Goal: Task Accomplishment & Management: Use online tool/utility

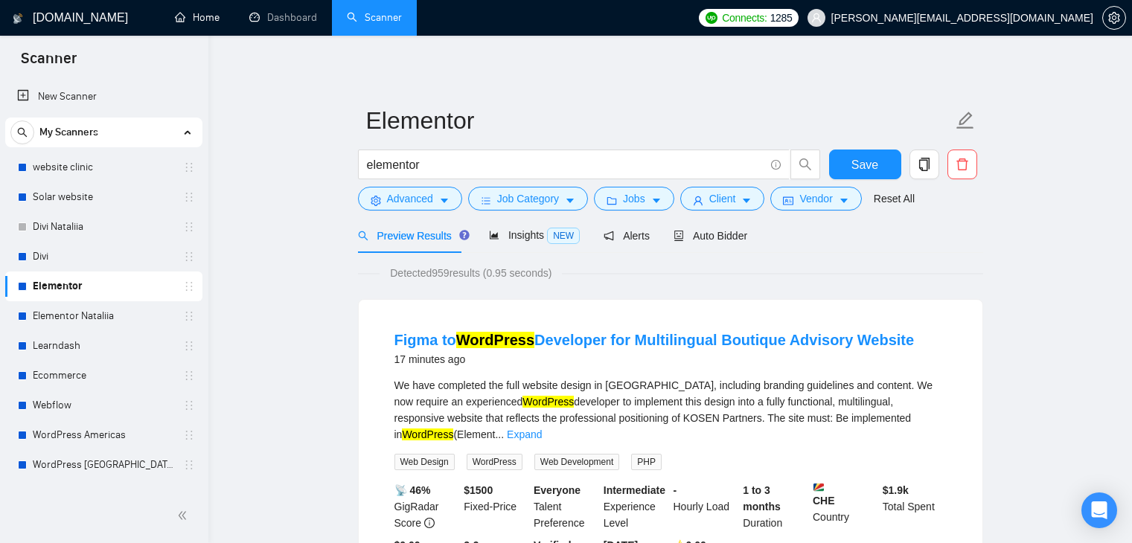
click at [202, 22] on link "Home" at bounding box center [197, 17] width 45 height 13
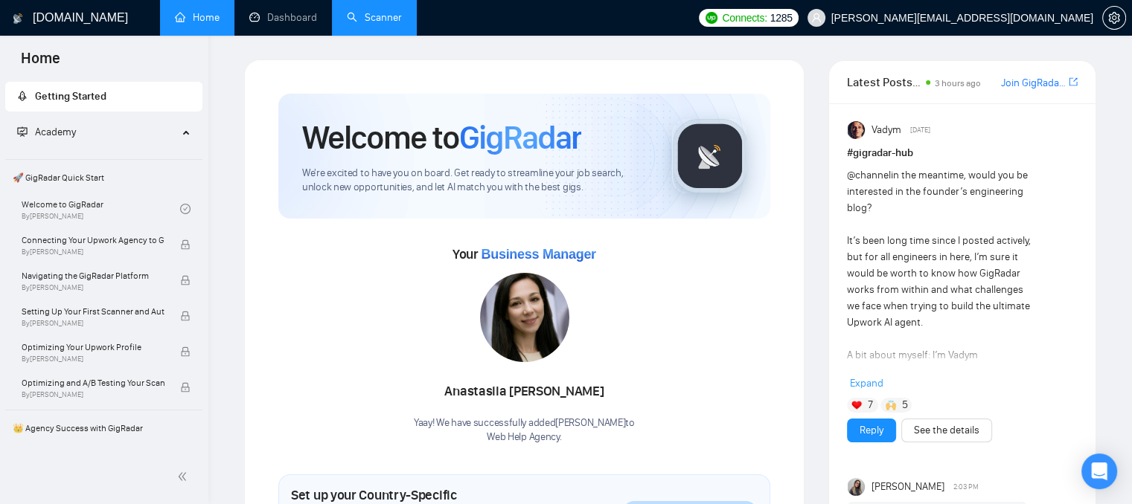
click at [376, 11] on link "Scanner" at bounding box center [374, 17] width 55 height 13
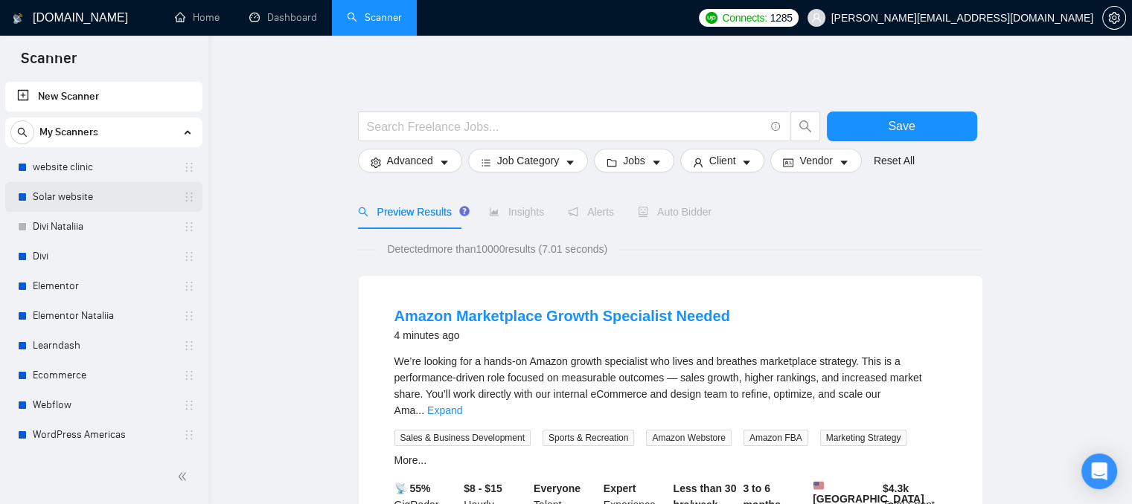
click at [93, 200] on link "Solar website" at bounding box center [103, 197] width 141 height 30
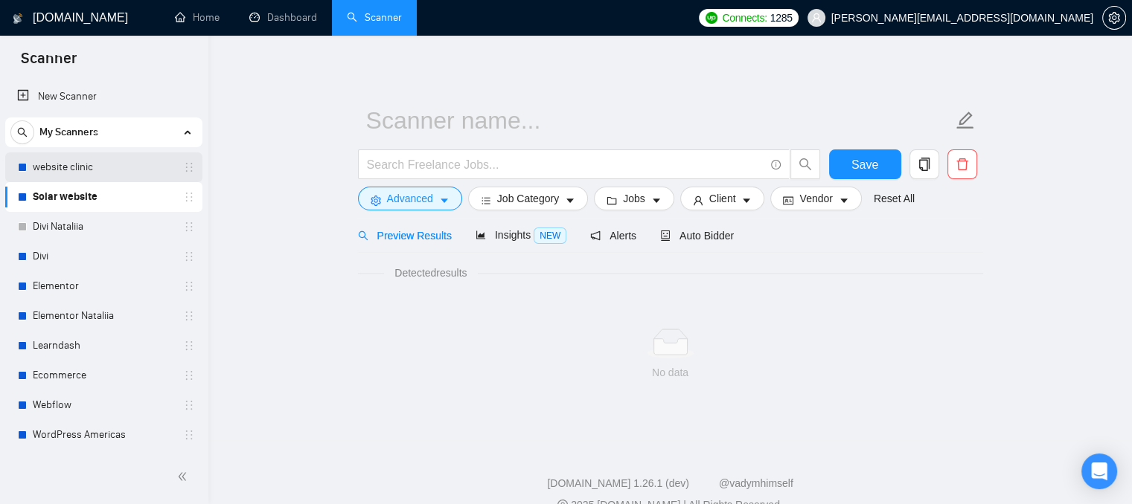
click at [95, 161] on link "website clinic" at bounding box center [103, 168] width 141 height 30
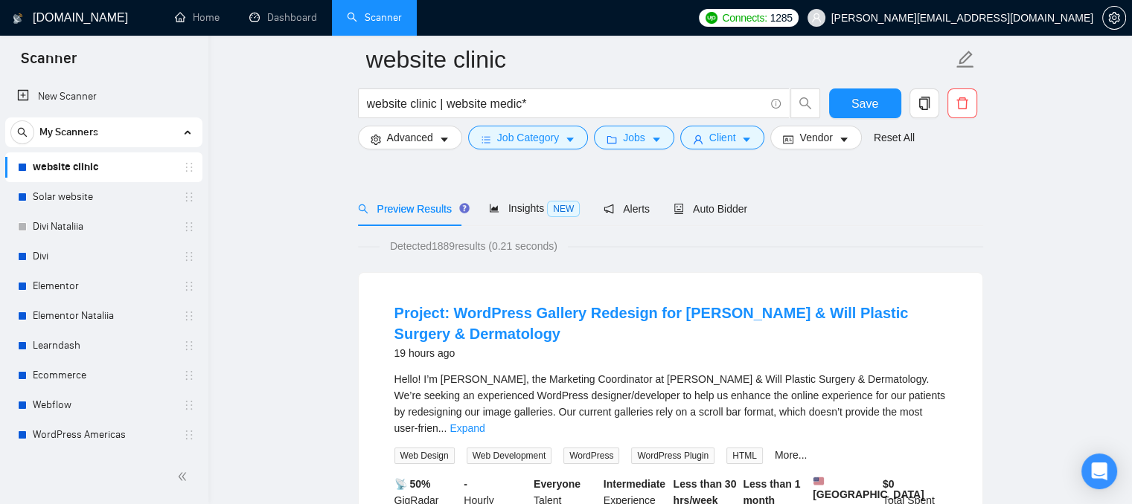
scroll to position [74, 0]
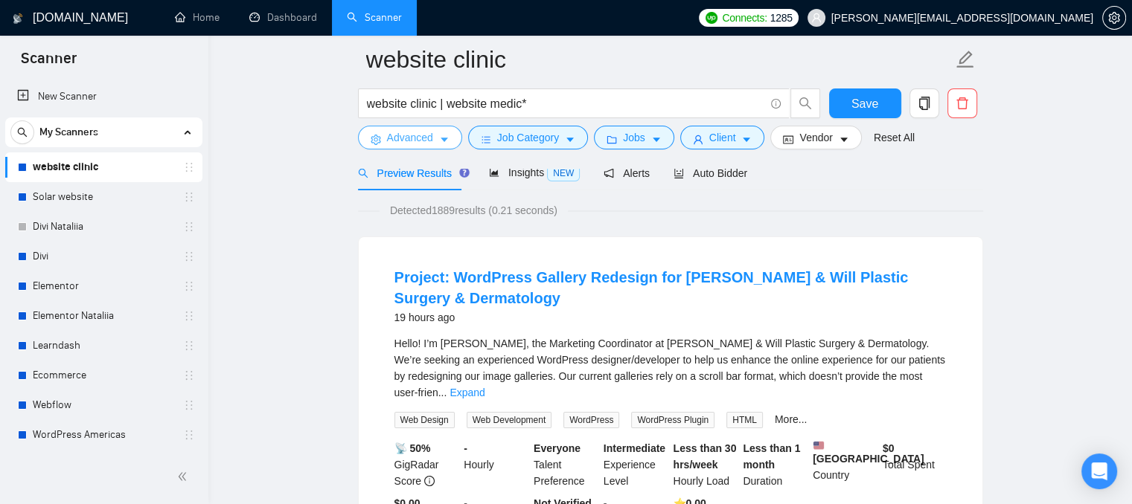
click at [429, 135] on span "Advanced" at bounding box center [410, 137] width 46 height 16
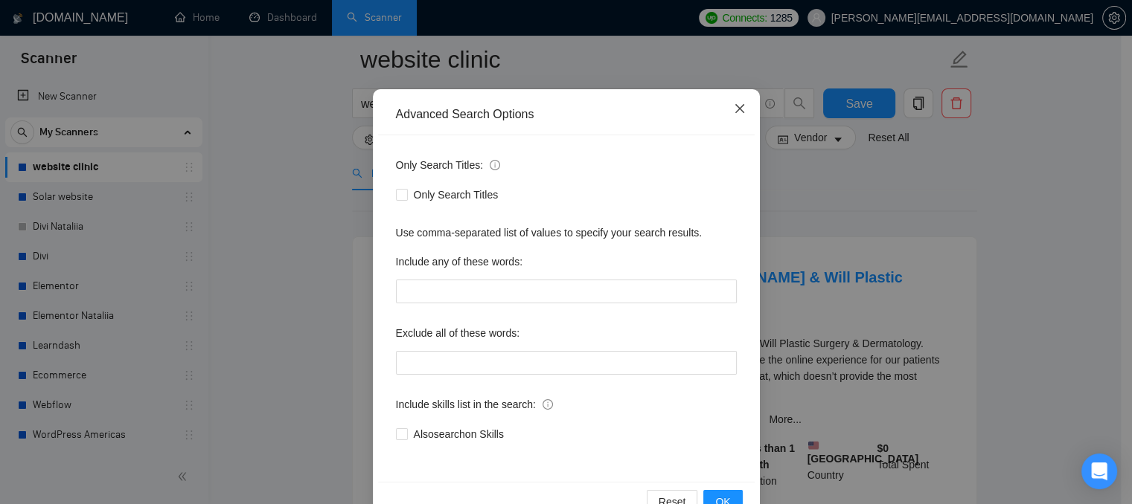
click at [734, 108] on icon "close" at bounding box center [738, 108] width 9 height 9
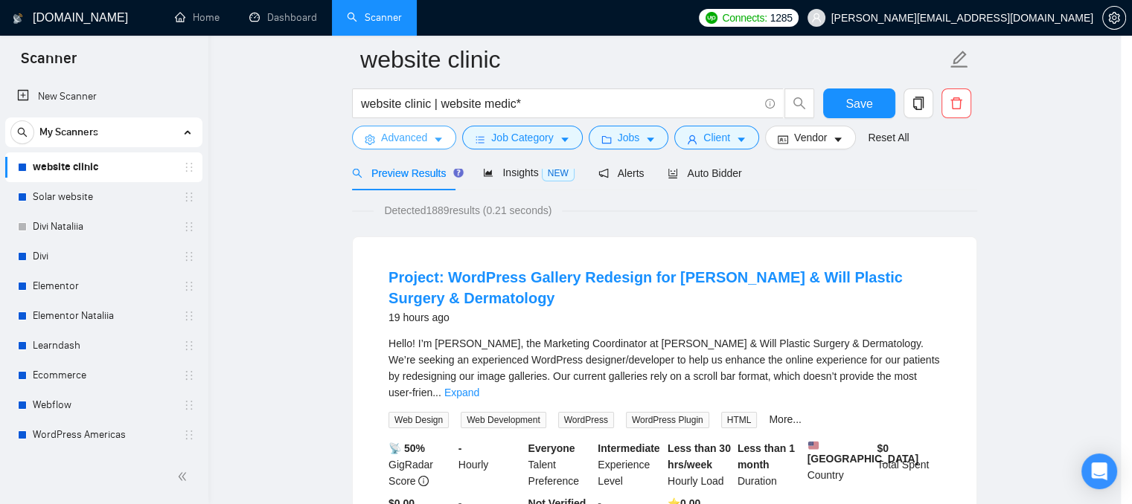
scroll to position [0, 0]
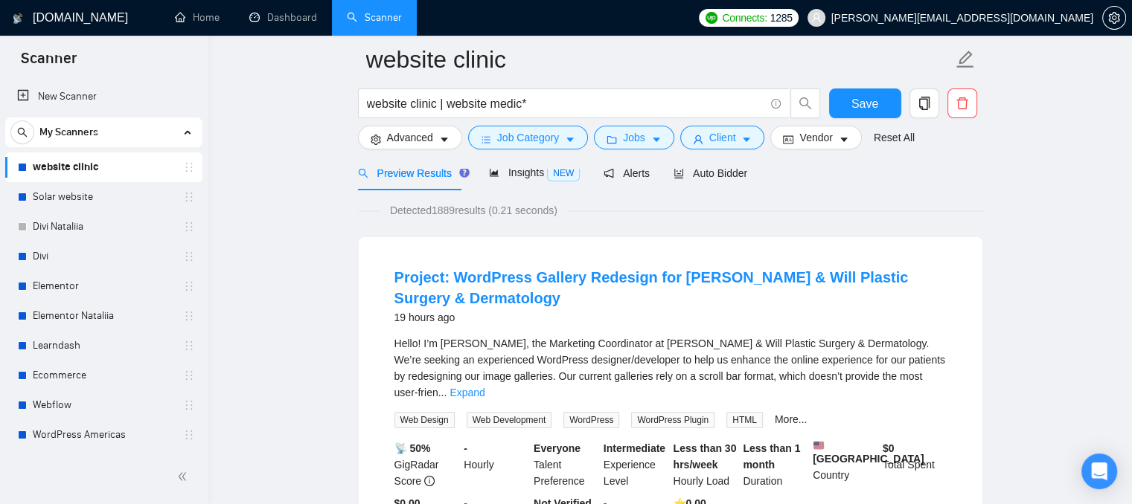
drag, startPoint x: 110, startPoint y: 434, endPoint x: 443, endPoint y: 155, distance: 434.6
click at [110, 434] on link "WordPress Americas" at bounding box center [103, 435] width 141 height 30
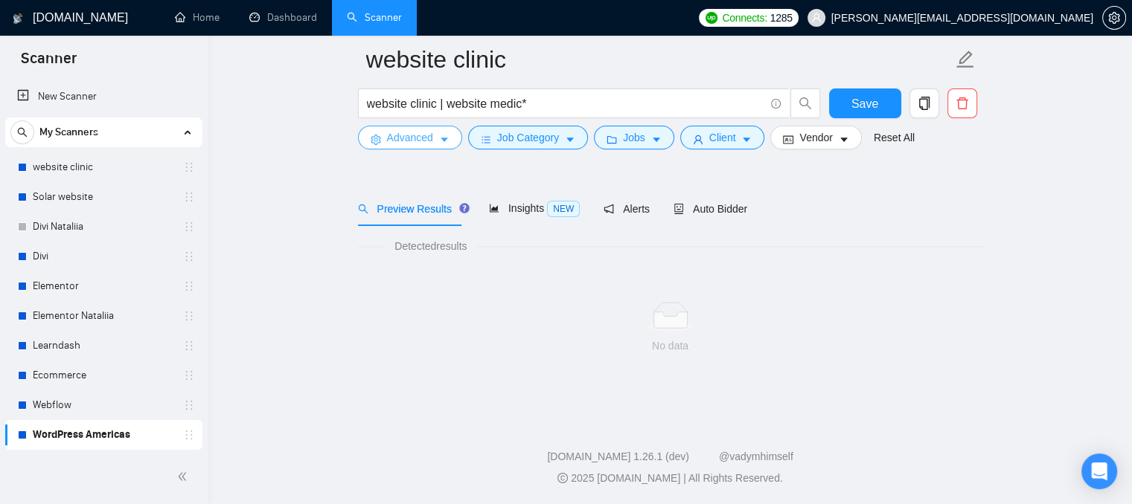
scroll to position [39, 0]
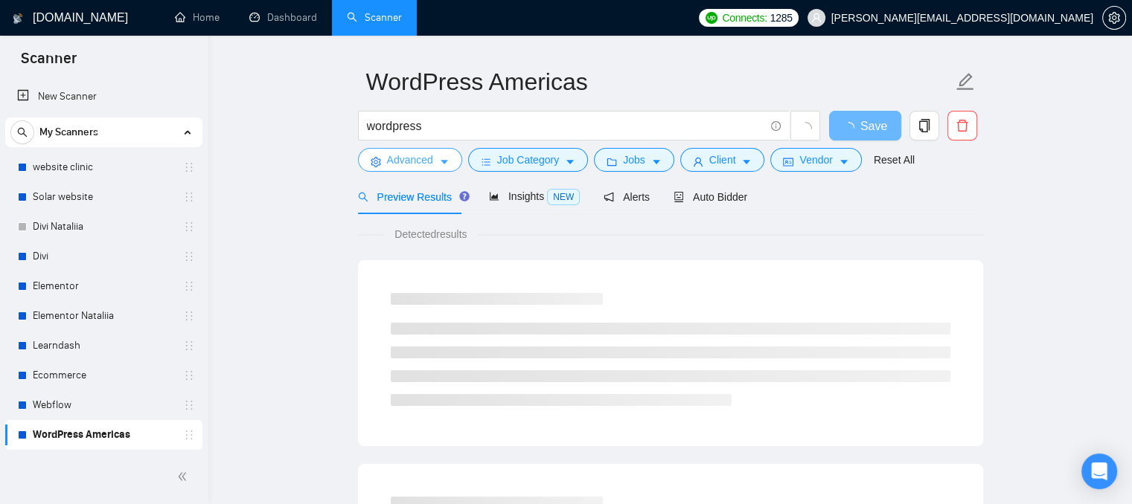
click at [426, 170] on button "Advanced" at bounding box center [410, 160] width 104 height 24
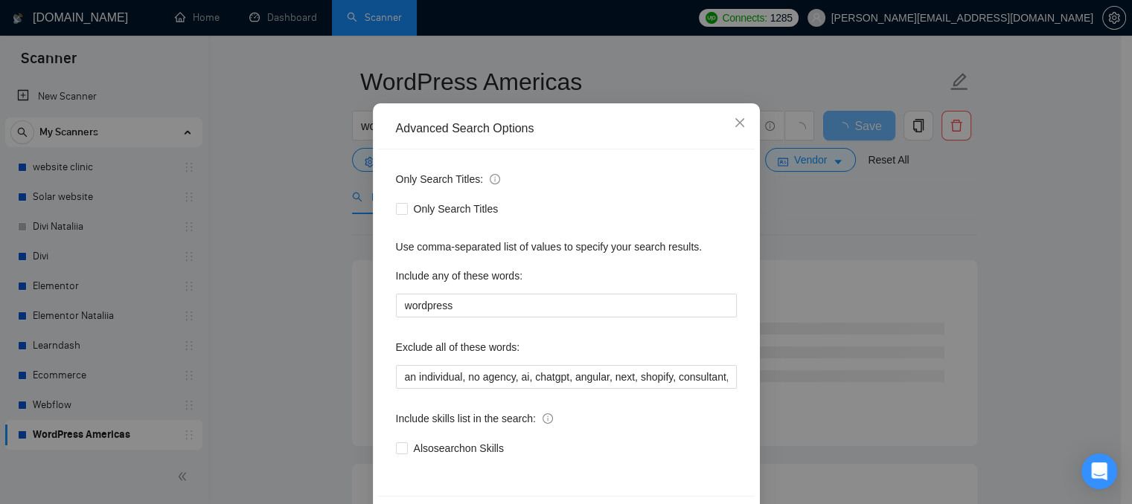
scroll to position [74, 0]
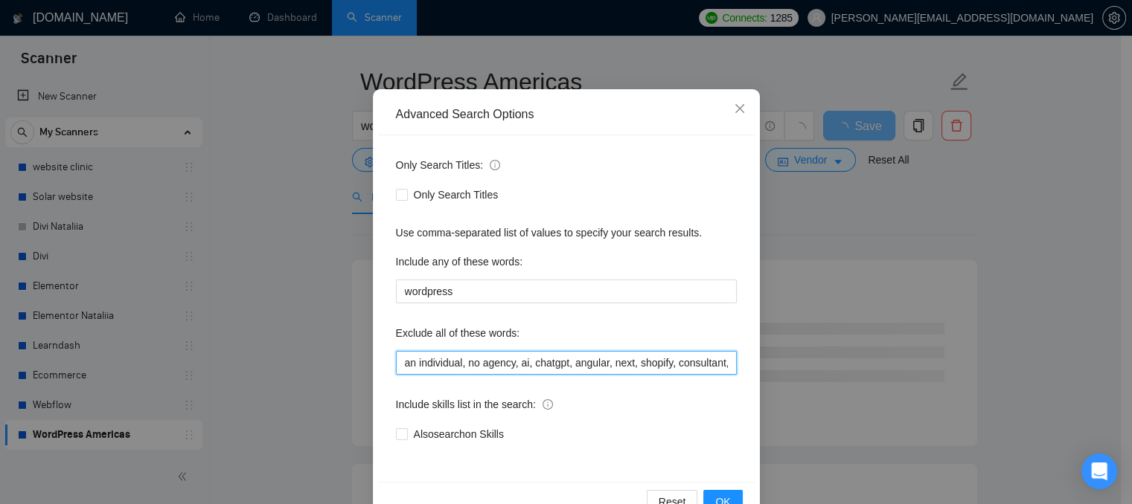
click at [412, 362] on input "an individual, no agency, ai, chatgpt, angular, next, shopify, consultant, bitr…" at bounding box center [566, 363] width 341 height 24
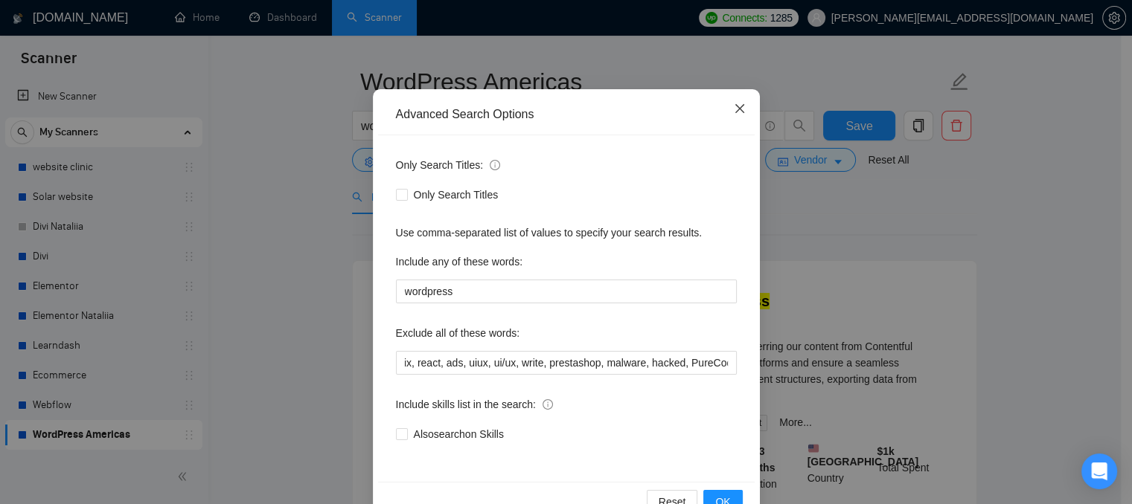
scroll to position [0, 0]
click at [737, 112] on icon "close" at bounding box center [740, 109] width 12 height 12
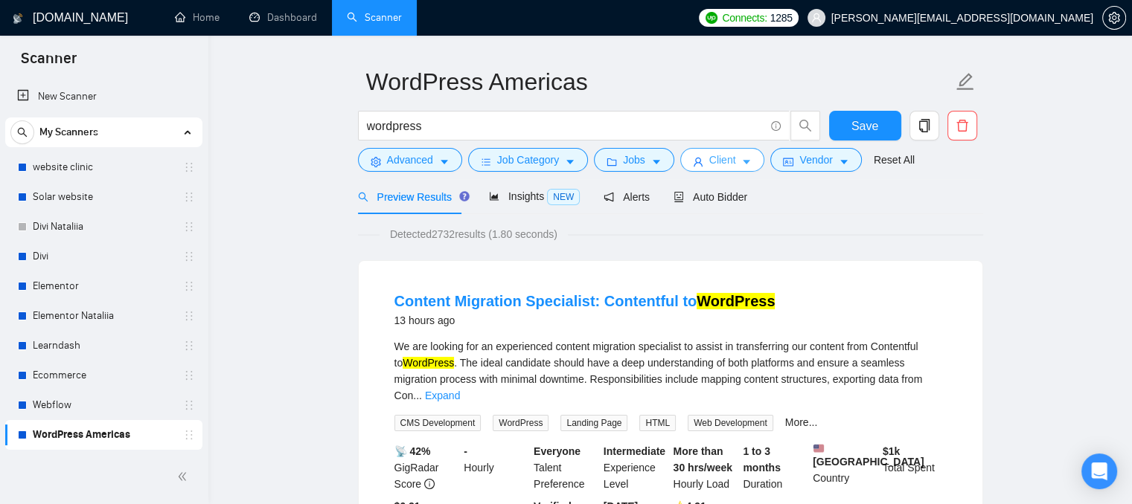
click at [711, 159] on span "Client" at bounding box center [722, 160] width 27 height 16
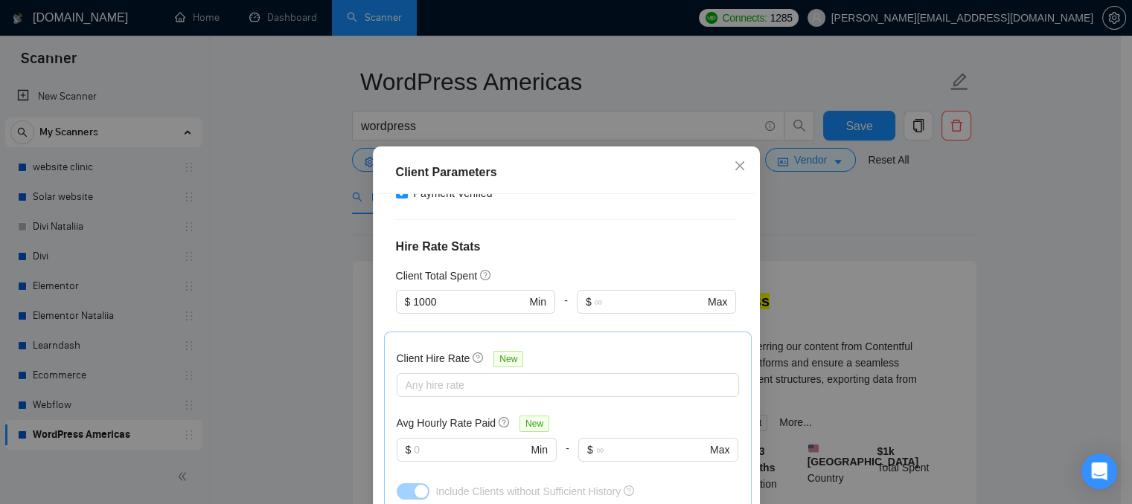
scroll to position [446, 0]
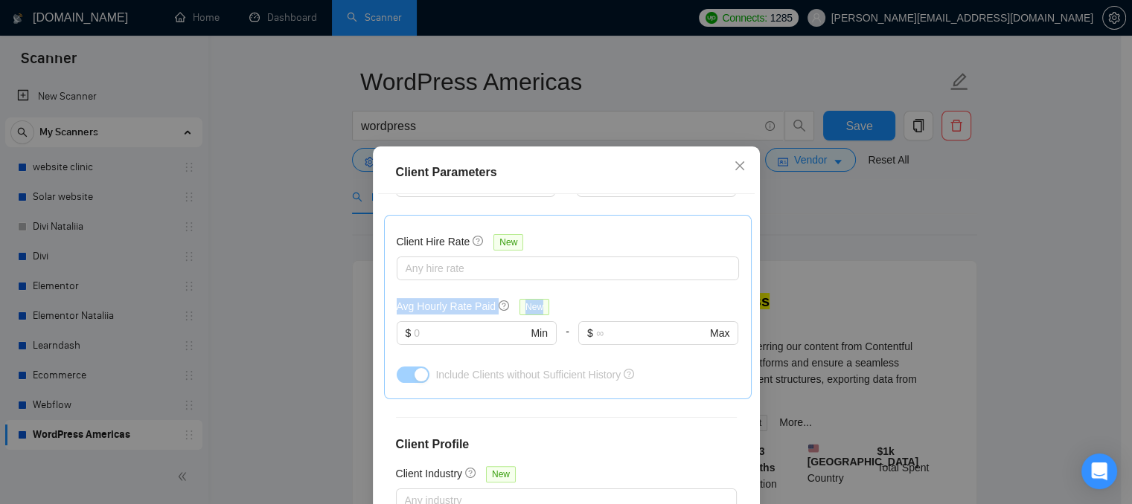
drag, startPoint x: 388, startPoint y: 306, endPoint x: 487, endPoint y: 316, distance: 100.2
click at [487, 316] on div "Client Hire Rate New Any hire rate Avg Hourly Rate Paid New $ Min - $ Max Inclu…" at bounding box center [568, 307] width 368 height 184
click at [738, 168] on icon "close" at bounding box center [740, 166] width 12 height 12
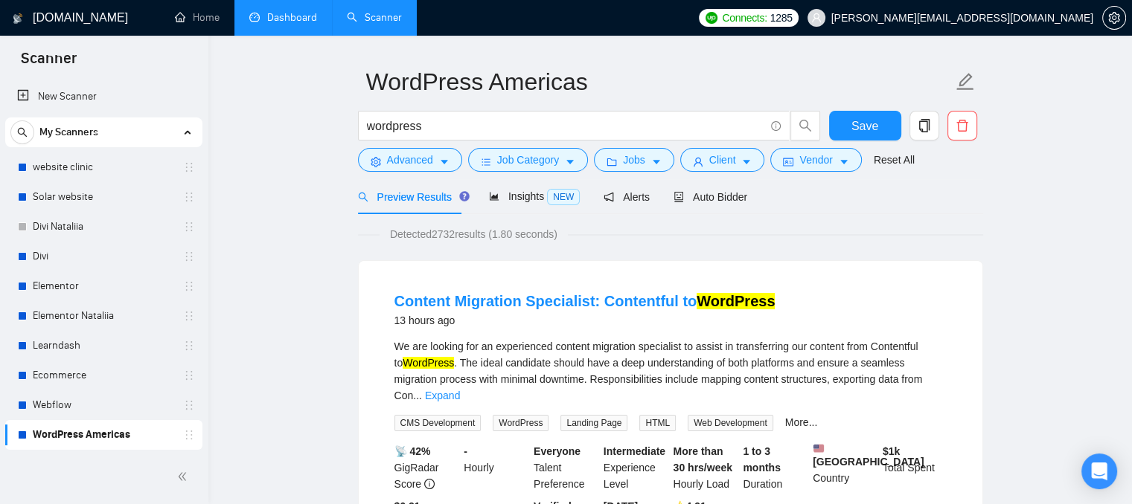
click at [286, 24] on link "Dashboard" at bounding box center [283, 17] width 68 height 13
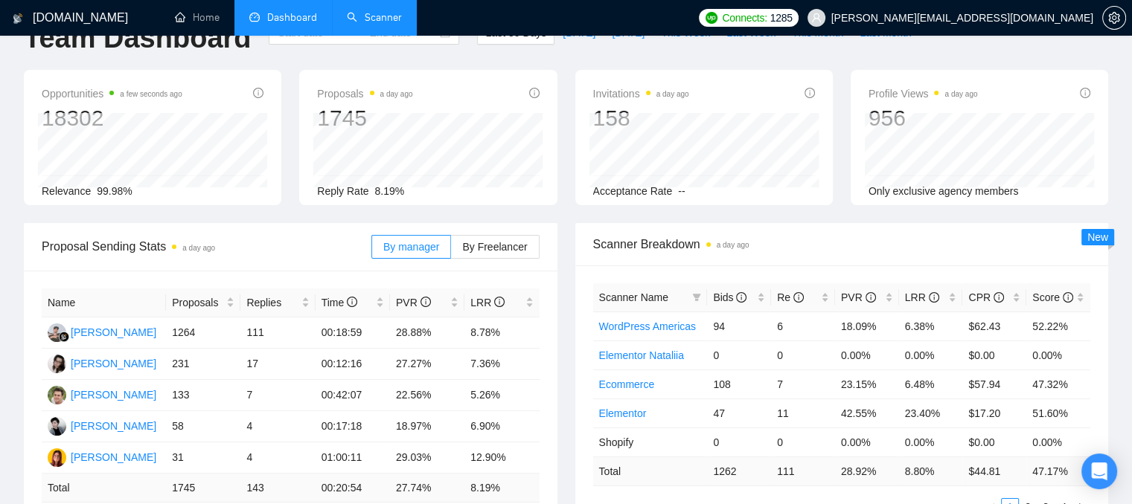
type input "[DATE]"
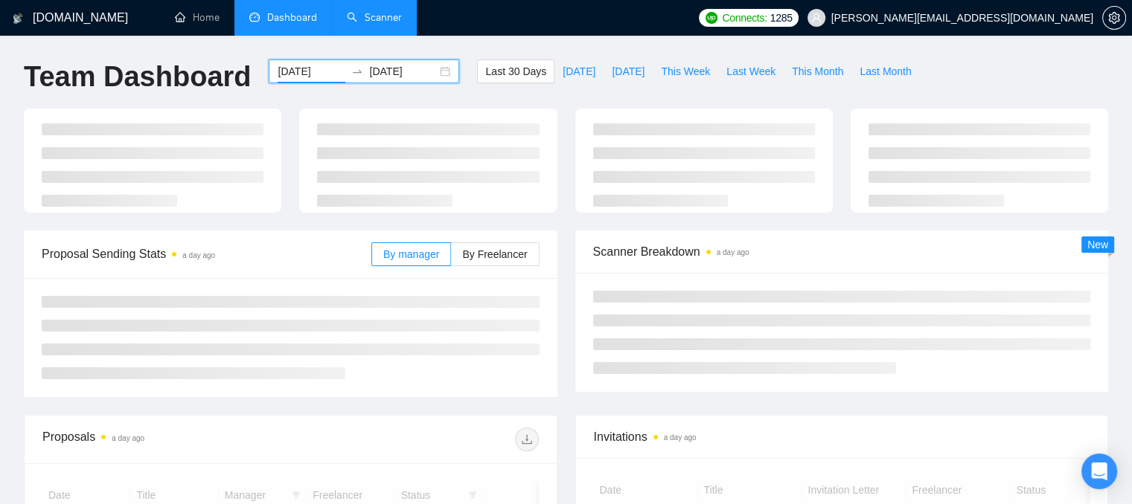
click at [307, 70] on input "[DATE]" at bounding box center [311, 71] width 68 height 16
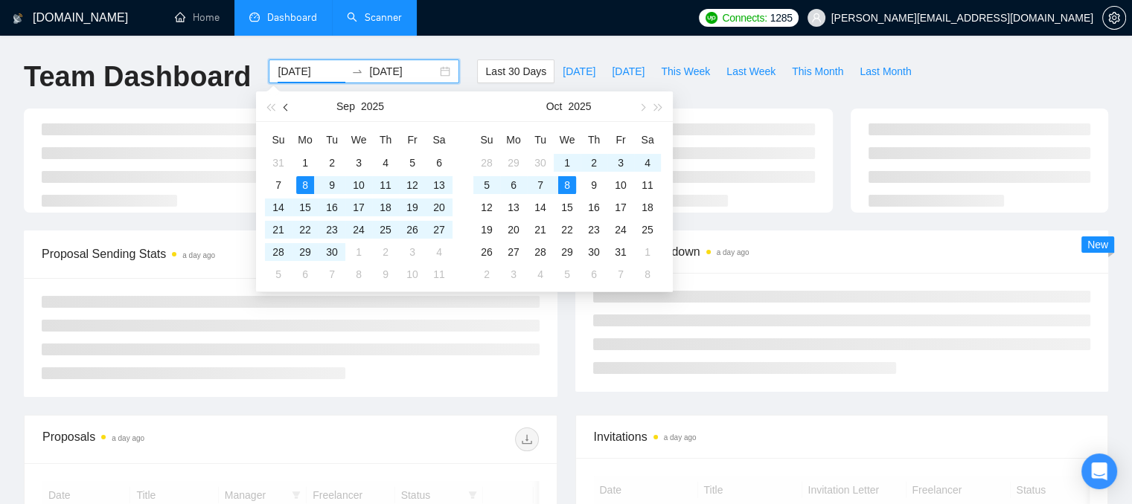
click at [284, 104] on button "button" at bounding box center [286, 107] width 16 height 30
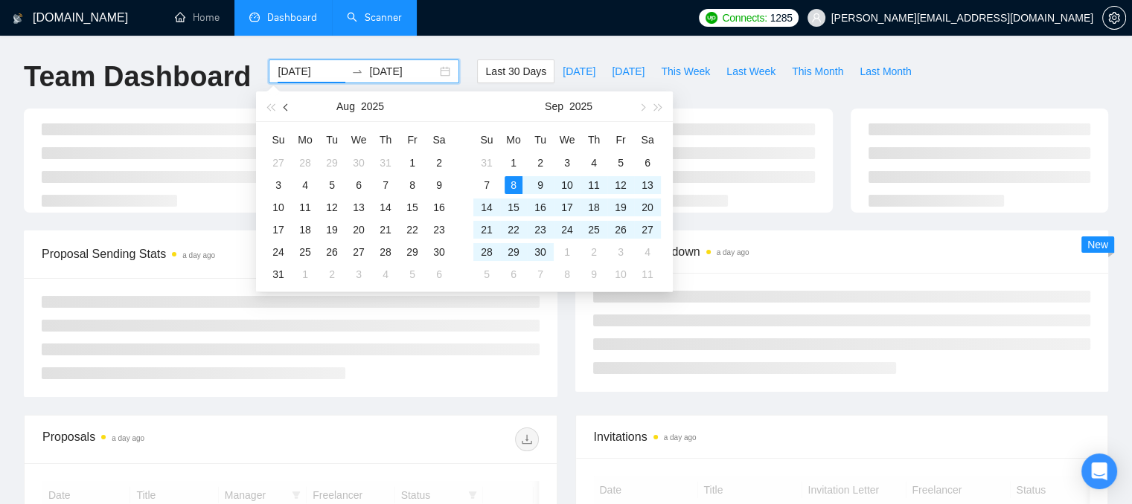
click at [284, 104] on button "button" at bounding box center [286, 107] width 16 height 30
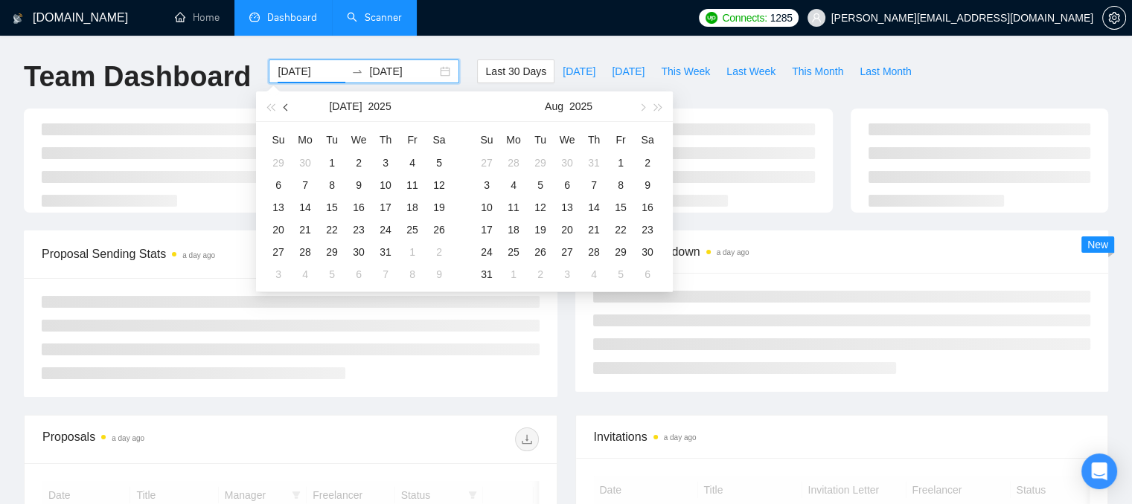
click at [284, 104] on button "button" at bounding box center [286, 107] width 16 height 30
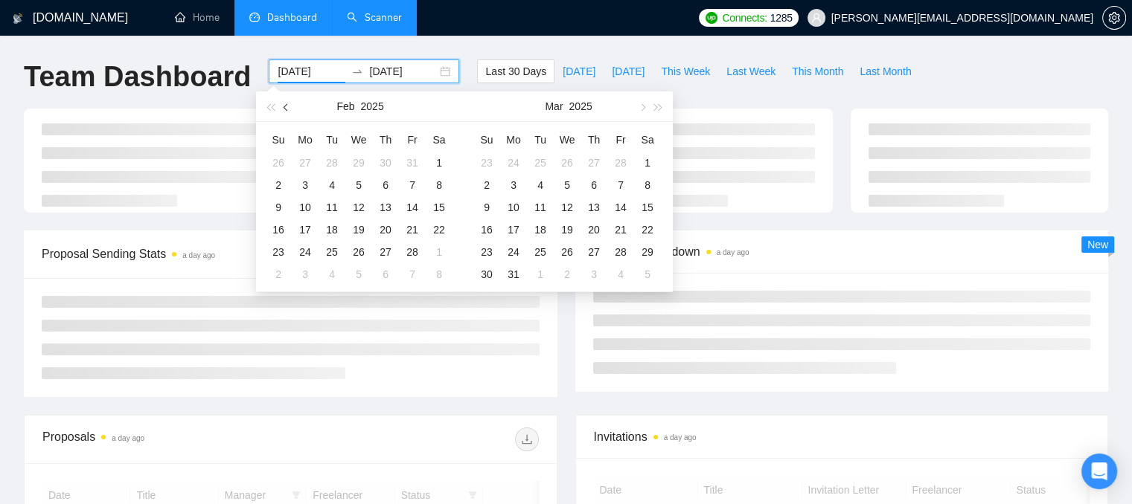
click at [284, 104] on button "button" at bounding box center [286, 107] width 16 height 30
type input "[DATE]"
click at [358, 155] on div "1" at bounding box center [359, 163] width 18 height 18
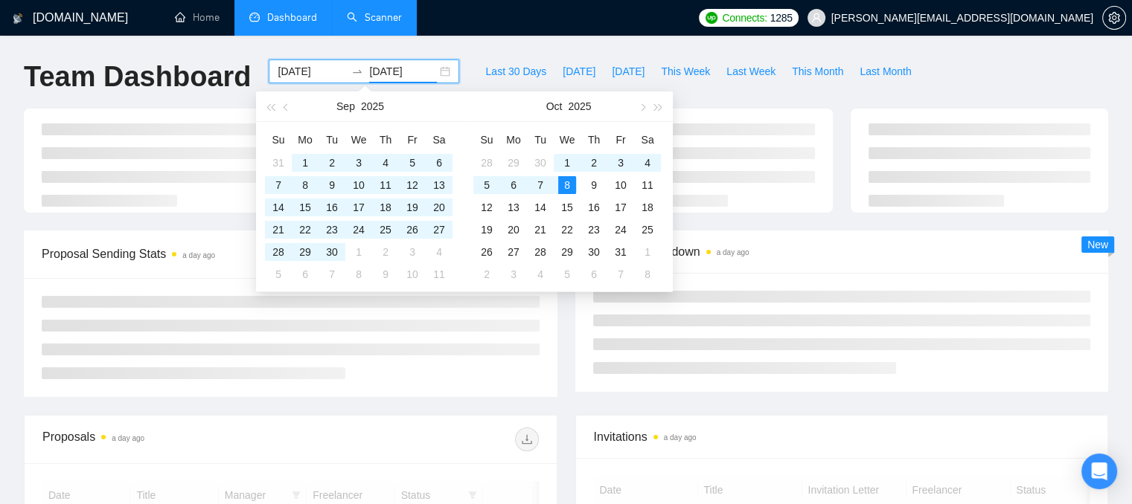
click at [872, 90] on div "Last 30 Days [DATE] [DATE] This Week Last Week This Month Last Month" at bounding box center [698, 84] width 460 height 49
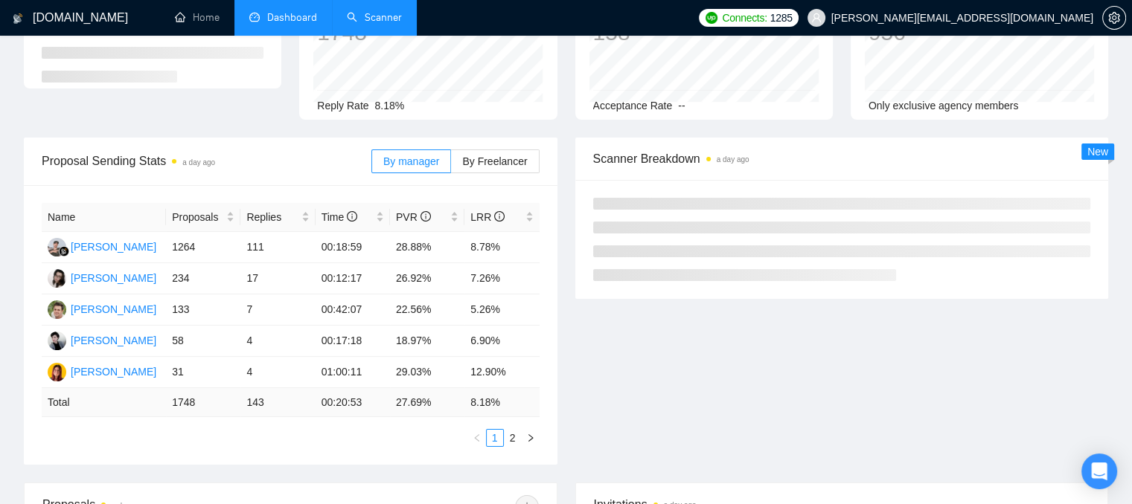
scroll to position [149, 0]
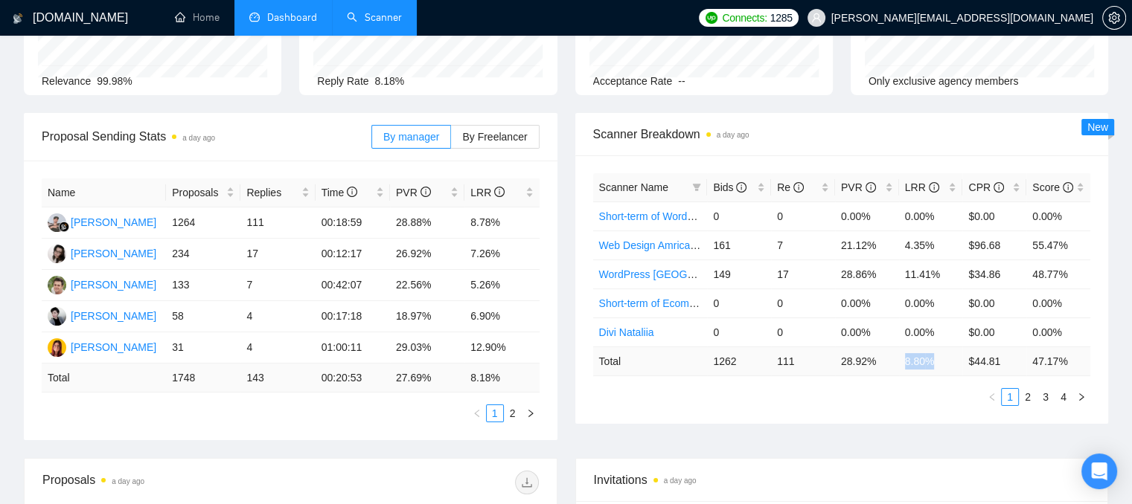
drag, startPoint x: 931, startPoint y: 361, endPoint x: 906, endPoint y: 361, distance: 25.3
click at [906, 361] on td "8.80 %" at bounding box center [931, 361] width 64 height 29
drag, startPoint x: 710, startPoint y: 365, endPoint x: 741, endPoint y: 362, distance: 30.6
click at [741, 362] on td "1262" at bounding box center [739, 361] width 64 height 29
click at [792, 362] on td "111" at bounding box center [803, 361] width 64 height 29
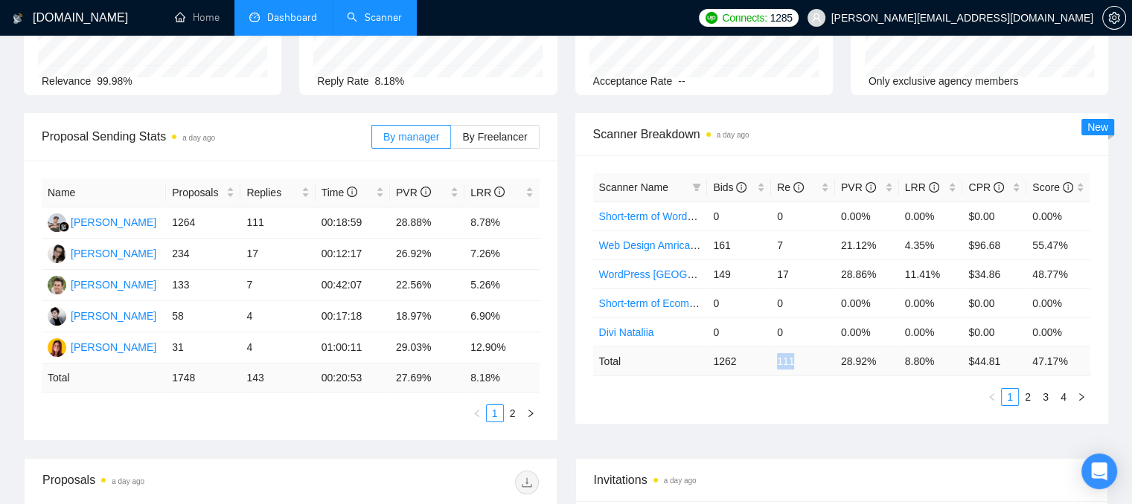
drag, startPoint x: 794, startPoint y: 361, endPoint x: 777, endPoint y: 360, distance: 17.1
click at [777, 360] on td "111" at bounding box center [803, 361] width 64 height 29
drag, startPoint x: 906, startPoint y: 361, endPoint x: 937, endPoint y: 367, distance: 31.1
click at [937, 367] on td "8.80 %" at bounding box center [931, 361] width 64 height 29
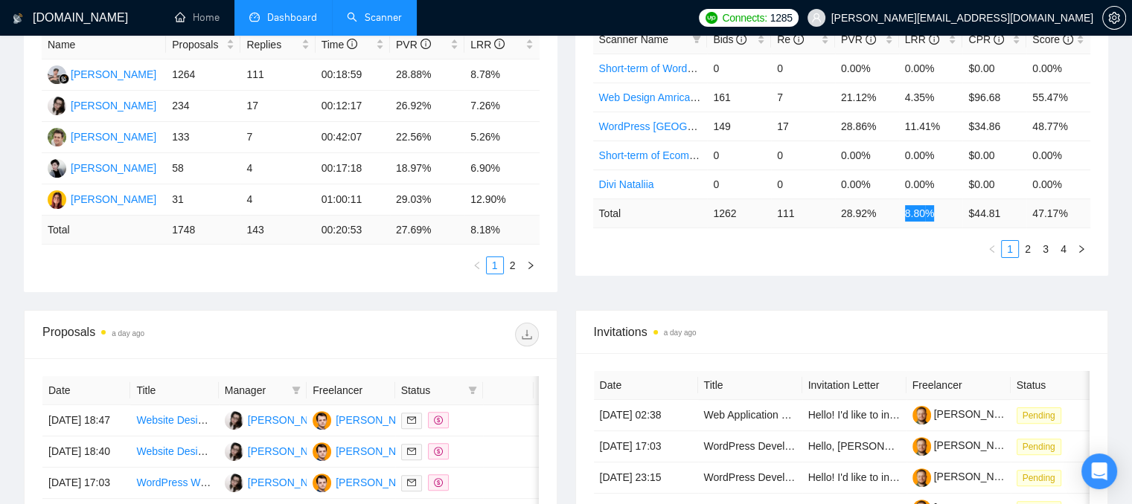
scroll to position [298, 0]
click at [290, 393] on span at bounding box center [296, 390] width 15 height 22
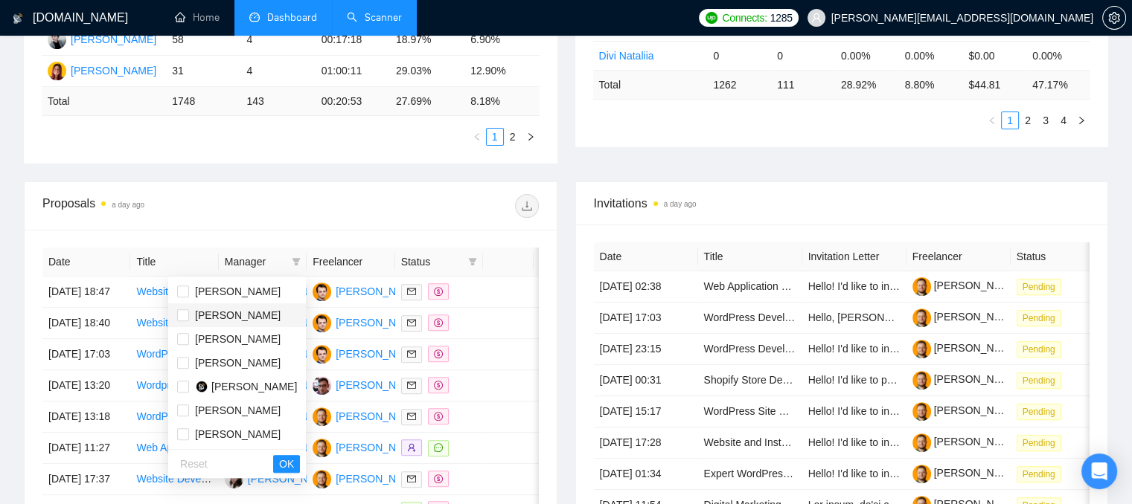
scroll to position [446, 0]
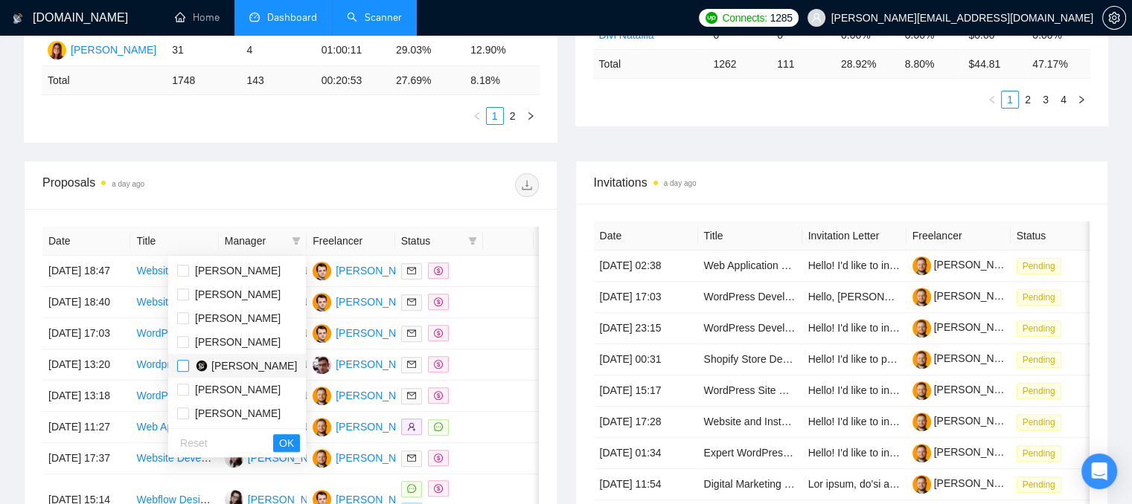
click at [187, 370] on input "checkbox" at bounding box center [183, 366] width 12 height 12
checkbox input "true"
click at [282, 441] on span "OK" at bounding box center [286, 443] width 15 height 16
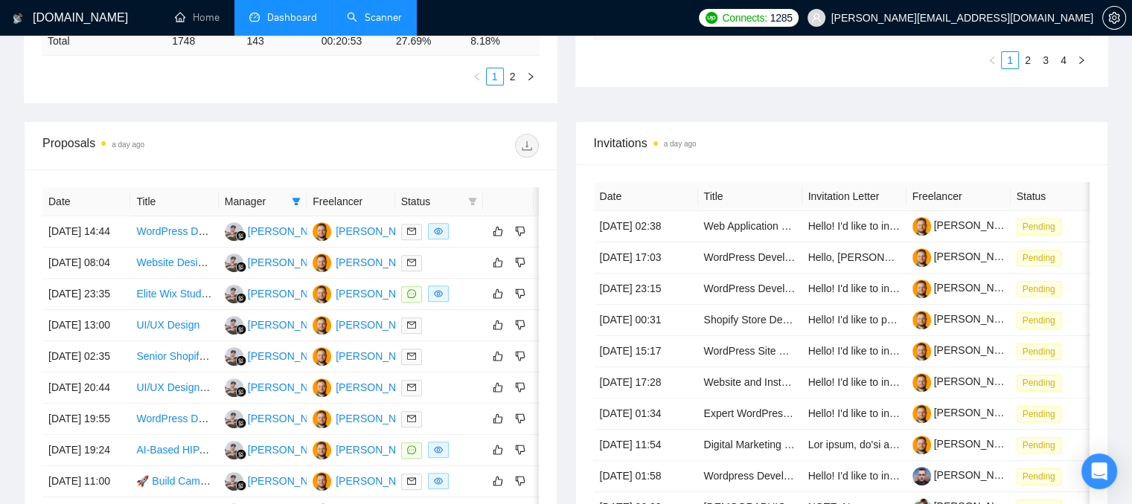
scroll to position [521, 0]
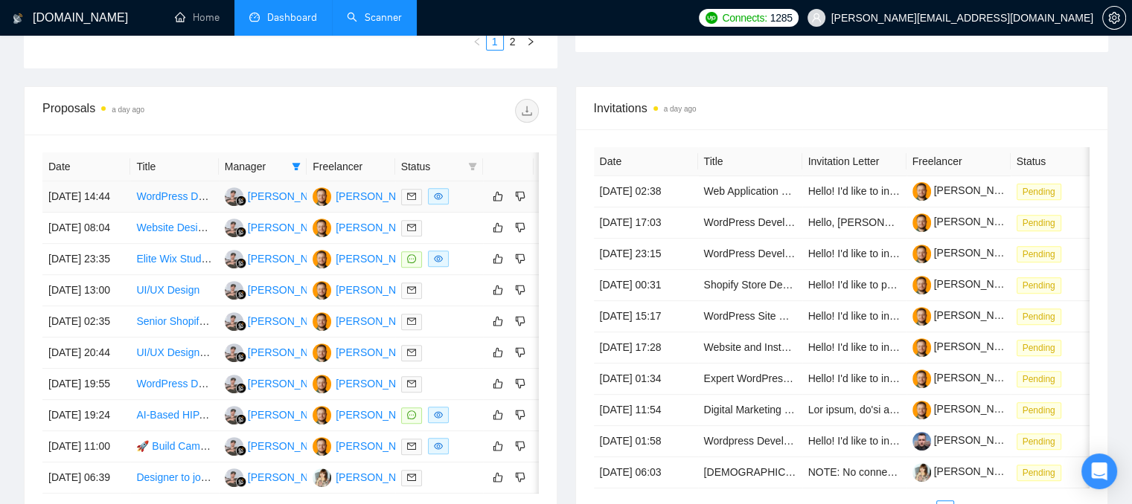
click at [466, 205] on div at bounding box center [439, 196] width 76 height 17
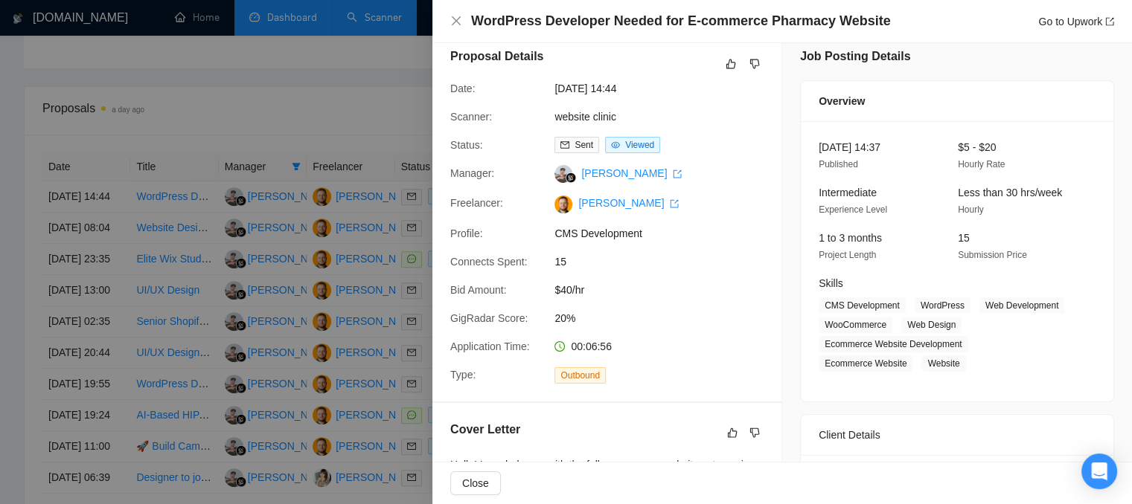
scroll to position [0, 0]
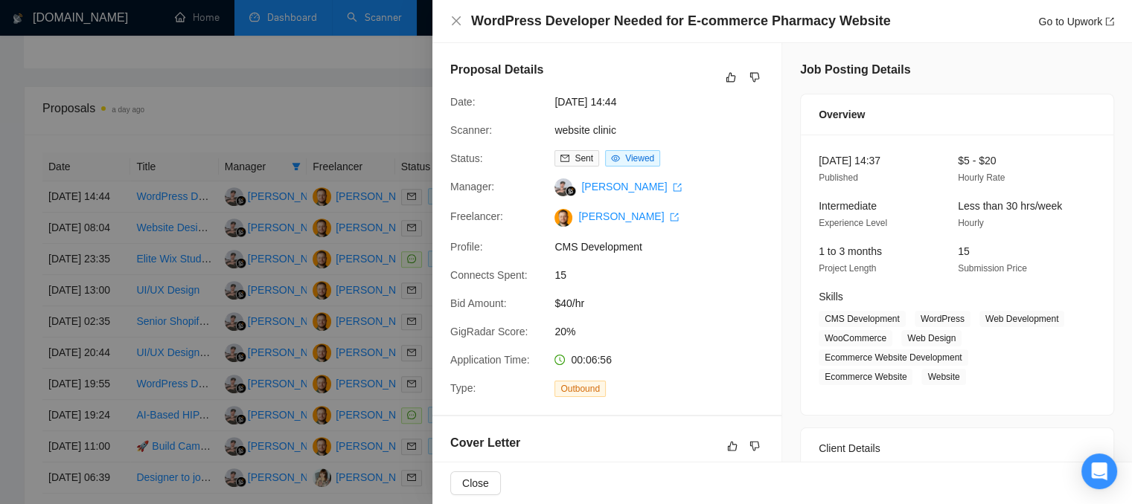
click at [463, 16] on div "WordPress Developer Needed for E-commerce Pharmacy Website Go to Upwork" at bounding box center [782, 21] width 664 height 19
click at [455, 16] on icon "close" at bounding box center [456, 21] width 12 height 12
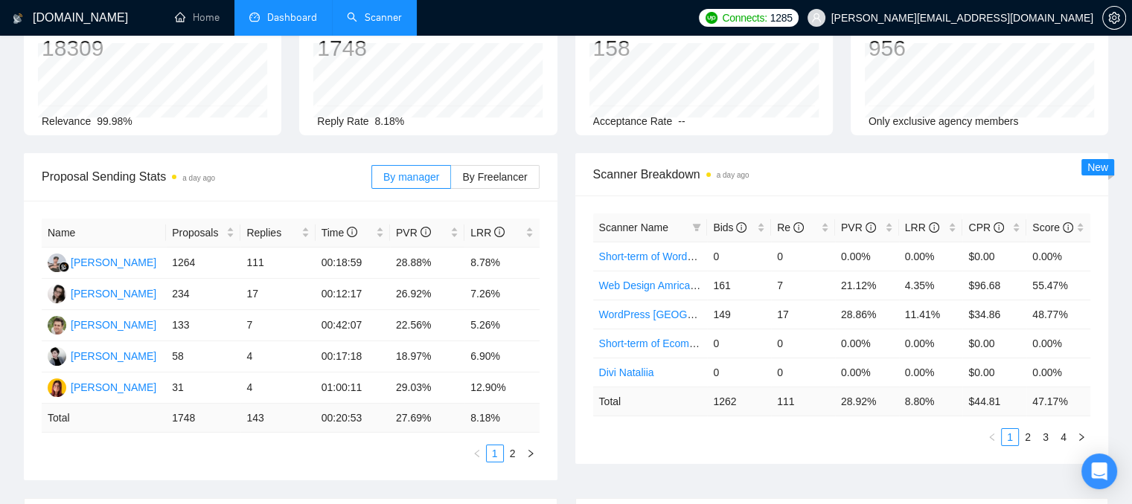
scroll to position [74, 0]
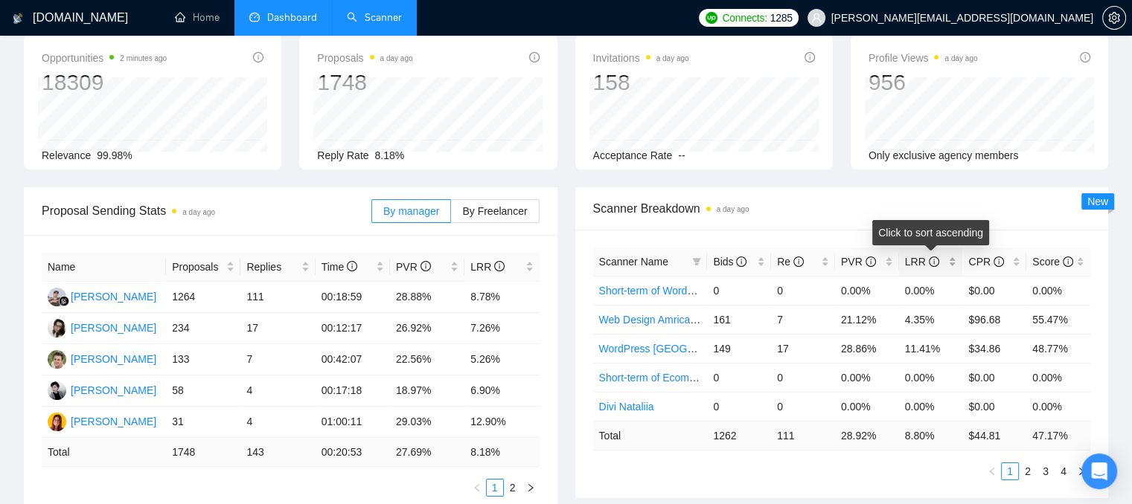
click at [951, 263] on div "LRR" at bounding box center [931, 262] width 52 height 16
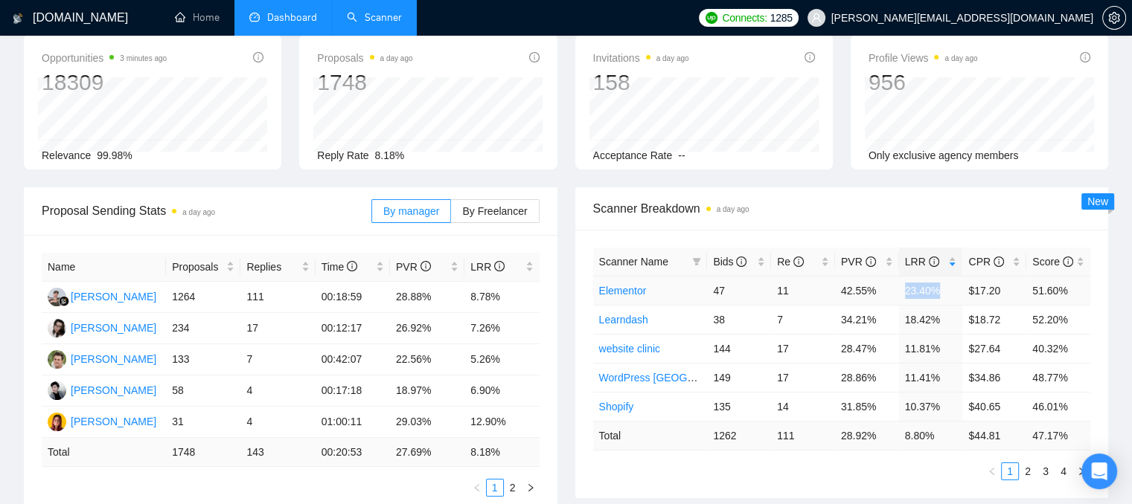
drag, startPoint x: 902, startPoint y: 292, endPoint x: 937, endPoint y: 291, distance: 35.7
click at [937, 291] on td "23.40%" at bounding box center [931, 290] width 64 height 29
drag, startPoint x: 905, startPoint y: 439, endPoint x: 931, endPoint y: 439, distance: 26.0
click at [931, 439] on td "8.80 %" at bounding box center [931, 435] width 64 height 29
drag, startPoint x: 964, startPoint y: 288, endPoint x: 998, endPoint y: 289, distance: 33.5
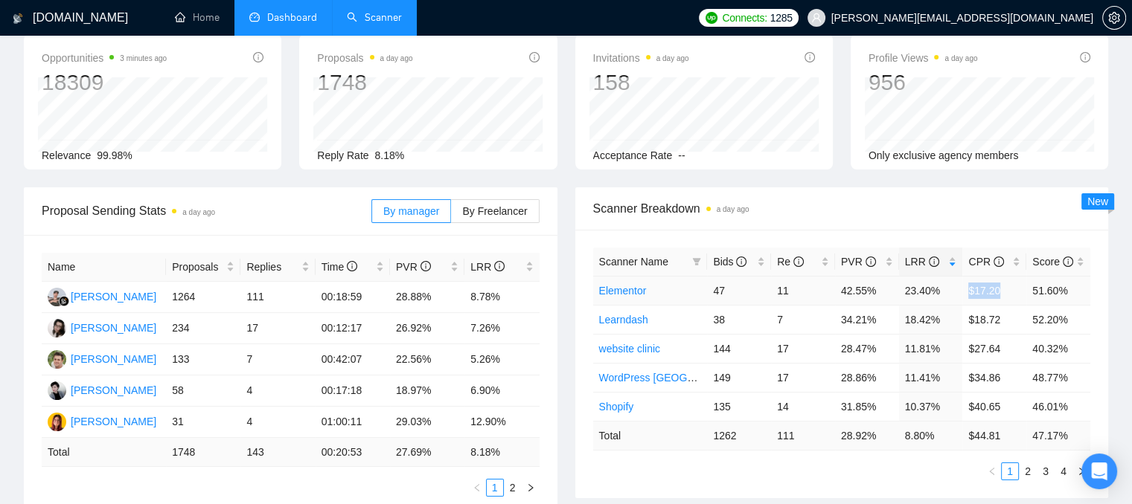
click at [998, 289] on td "$17.20" at bounding box center [994, 290] width 64 height 29
click at [692, 260] on icon "filter" at bounding box center [696, 261] width 9 height 9
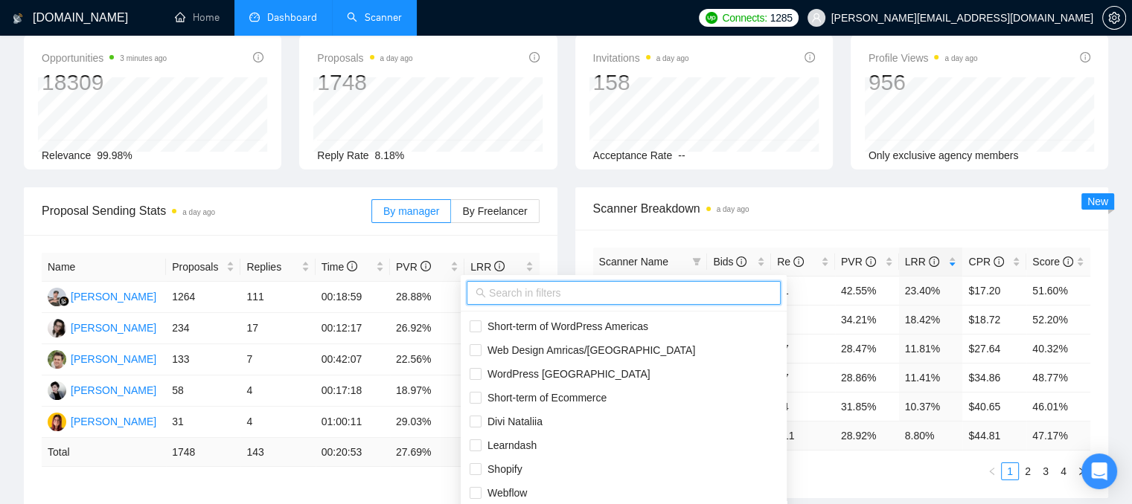
click at [500, 298] on input "text" at bounding box center [630, 293] width 283 height 16
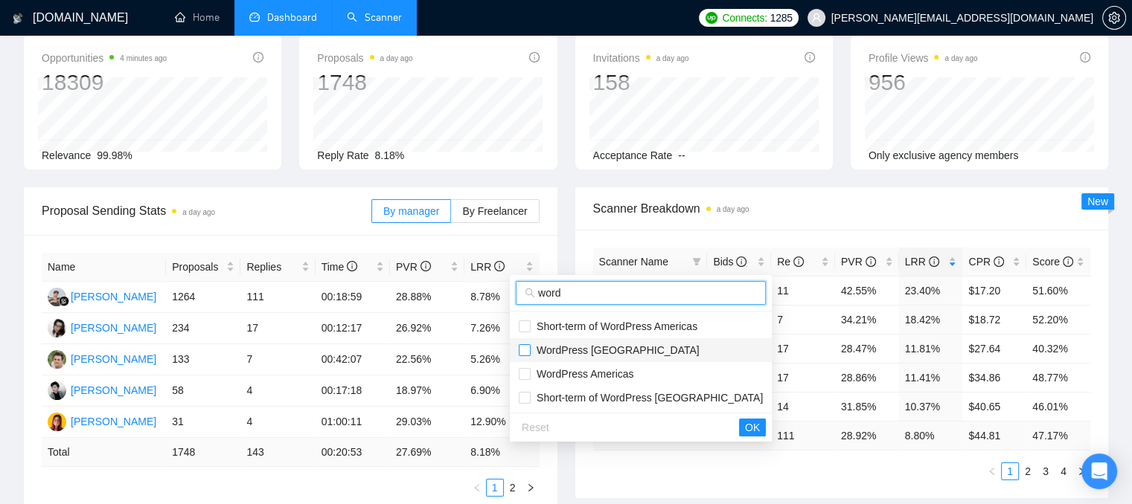
type input "word"
click at [521, 349] on input "checkbox" at bounding box center [525, 350] width 12 height 12
checkbox input "true"
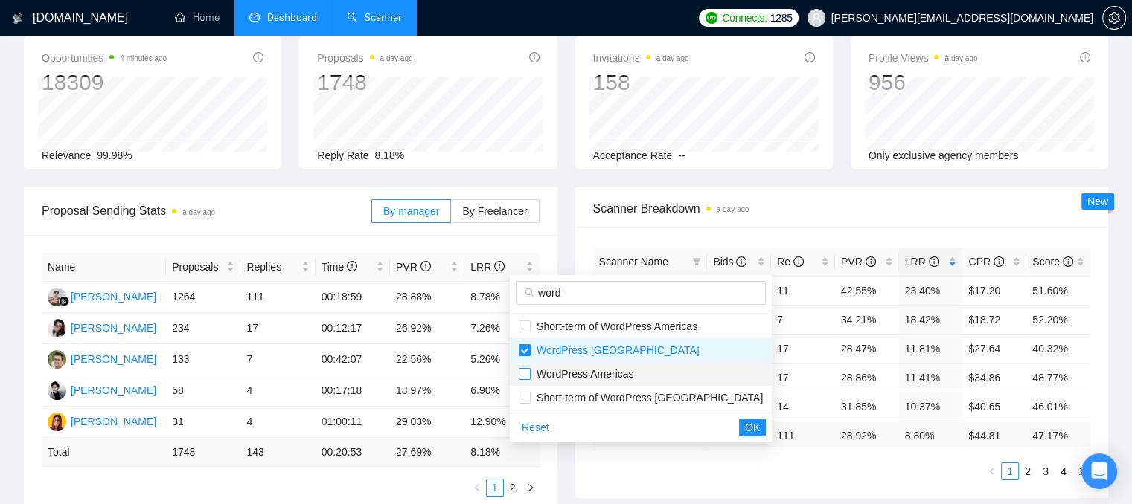
click at [522, 371] on input "checkbox" at bounding box center [525, 374] width 12 height 12
checkbox input "true"
click at [745, 423] on span "OK" at bounding box center [752, 428] width 15 height 16
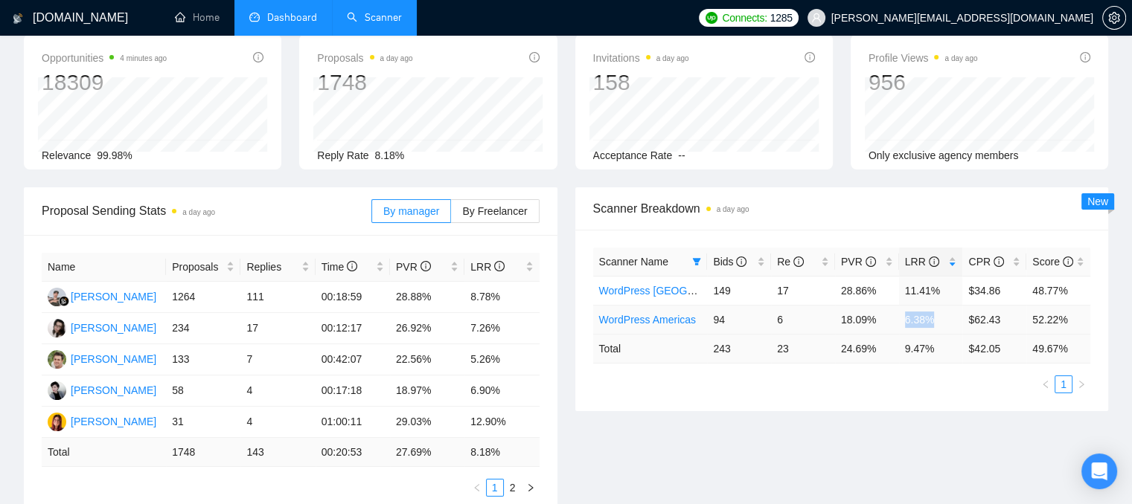
drag, startPoint x: 898, startPoint y: 324, endPoint x: 930, endPoint y: 324, distance: 32.0
click at [930, 324] on tr "WordPress Americas 94 6 18.09% 6.38% $62.43 52.22%" at bounding box center [842, 319] width 498 height 29
drag, startPoint x: 908, startPoint y: 285, endPoint x: 934, endPoint y: 285, distance: 26.0
click at [934, 285] on td "11.41%" at bounding box center [931, 290] width 64 height 29
click at [879, 396] on div "Scanner Name Bids Re PVR LRR CPR Score WordPress [GEOGRAPHIC_DATA] 149 17 28.86…" at bounding box center [841, 321] width 533 height 182
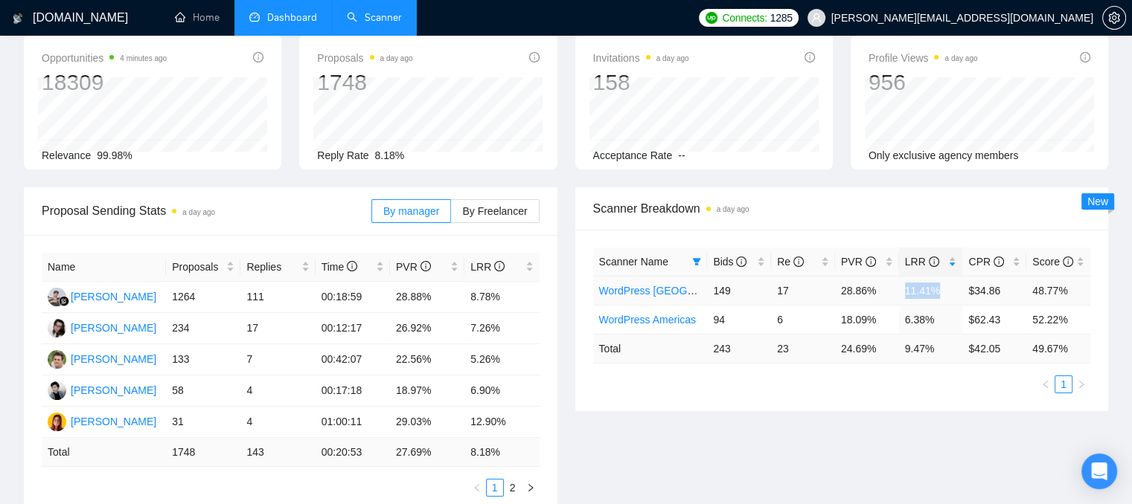
drag, startPoint x: 899, startPoint y: 289, endPoint x: 934, endPoint y: 286, distance: 35.0
click at [934, 286] on td "11.41%" at bounding box center [931, 290] width 64 height 29
click at [655, 289] on link "WordPress [GEOGRAPHIC_DATA]" at bounding box center [680, 291] width 163 height 12
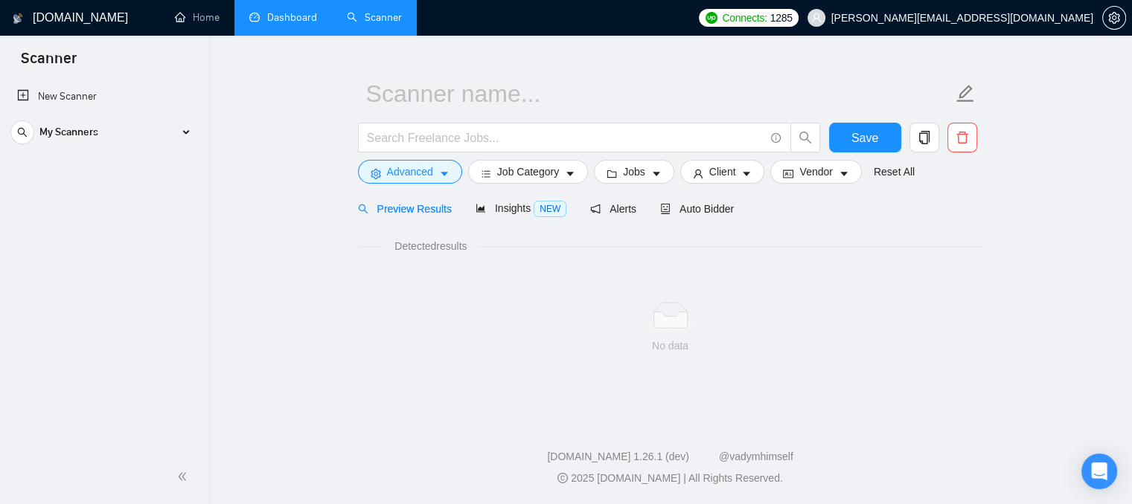
scroll to position [27, 0]
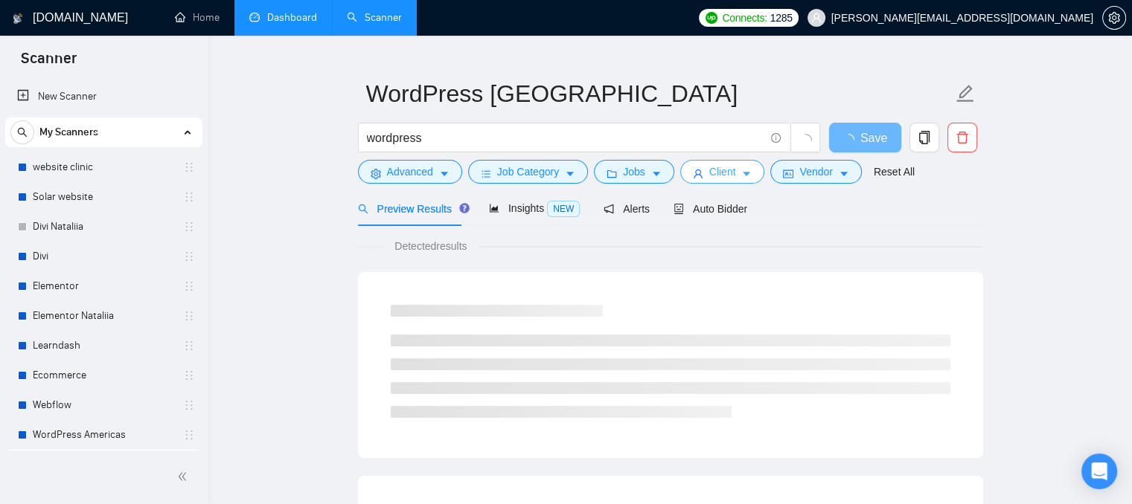
click at [719, 172] on span "Client" at bounding box center [722, 172] width 27 height 16
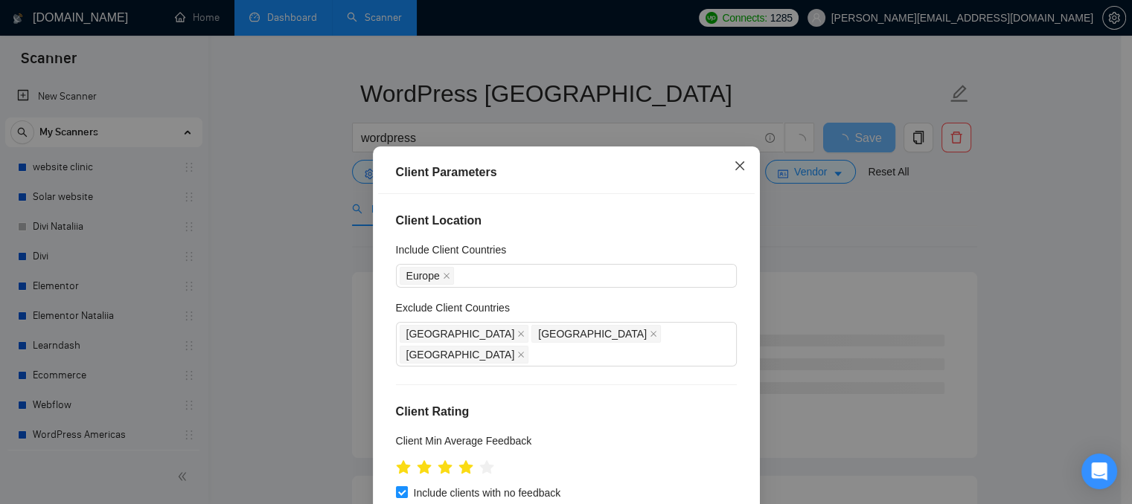
click at [734, 168] on icon "close" at bounding box center [740, 166] width 12 height 12
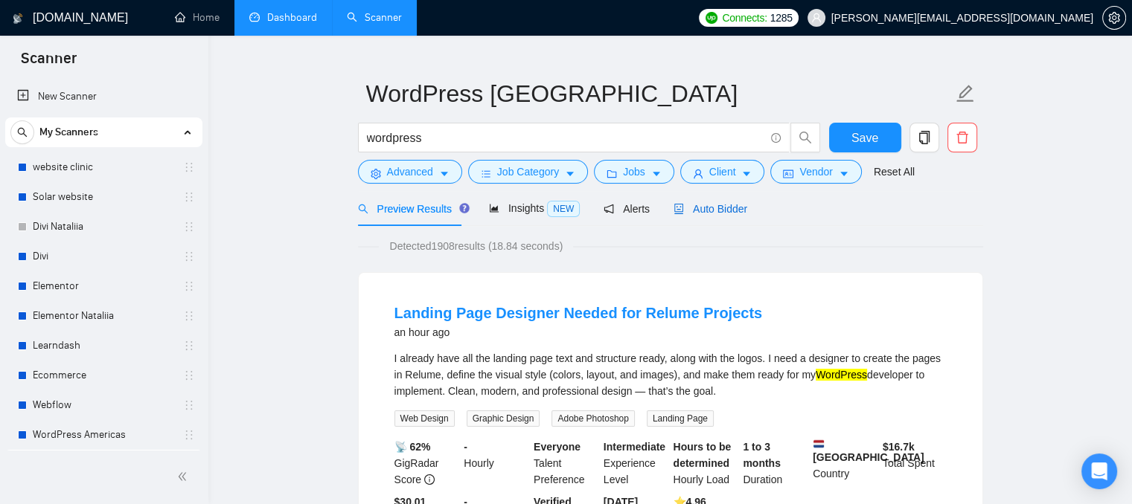
click at [717, 212] on span "Auto Bidder" at bounding box center [710, 209] width 74 height 12
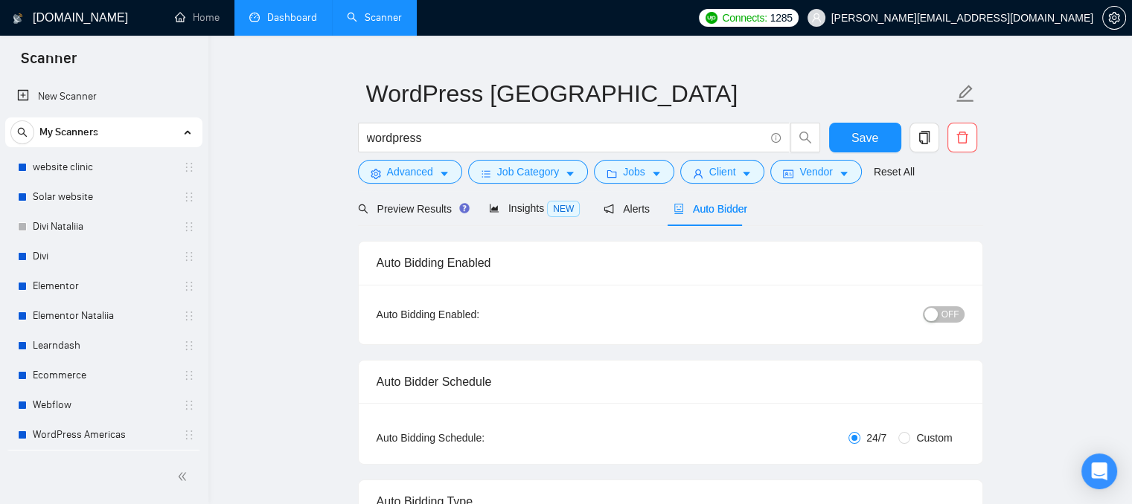
radio input "false"
radio input "true"
checkbox input "true"
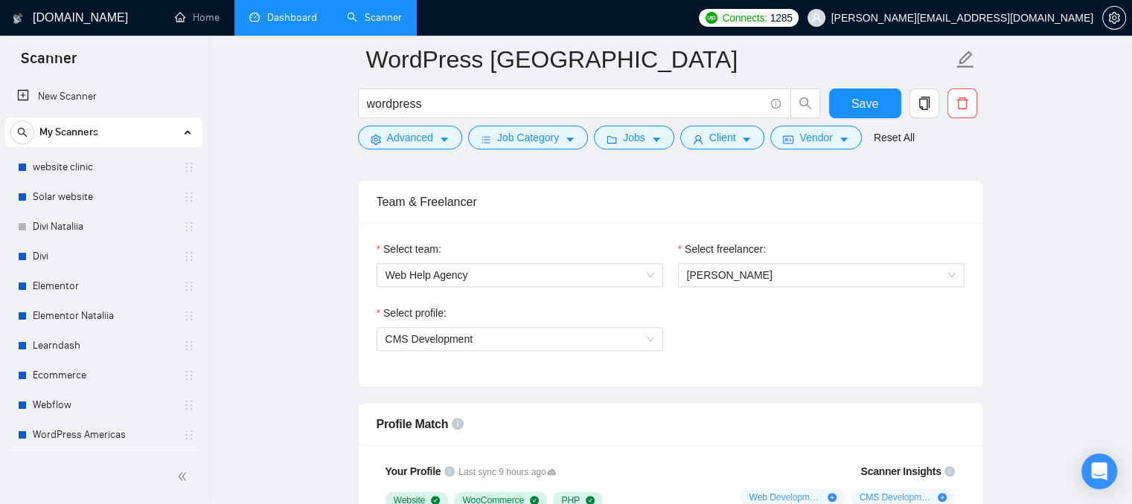
scroll to position [994, 0]
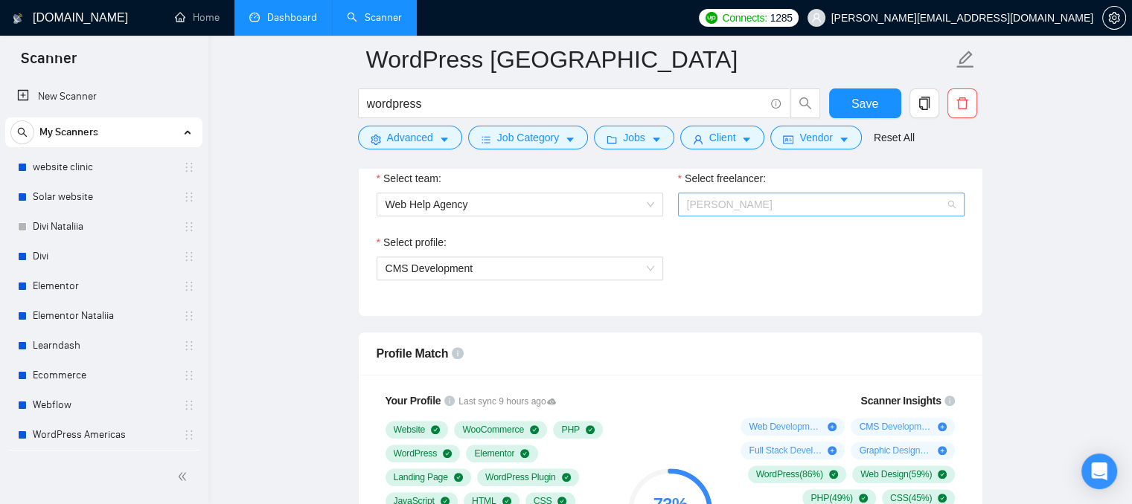
click at [687, 212] on span "[PERSON_NAME]" at bounding box center [821, 204] width 269 height 22
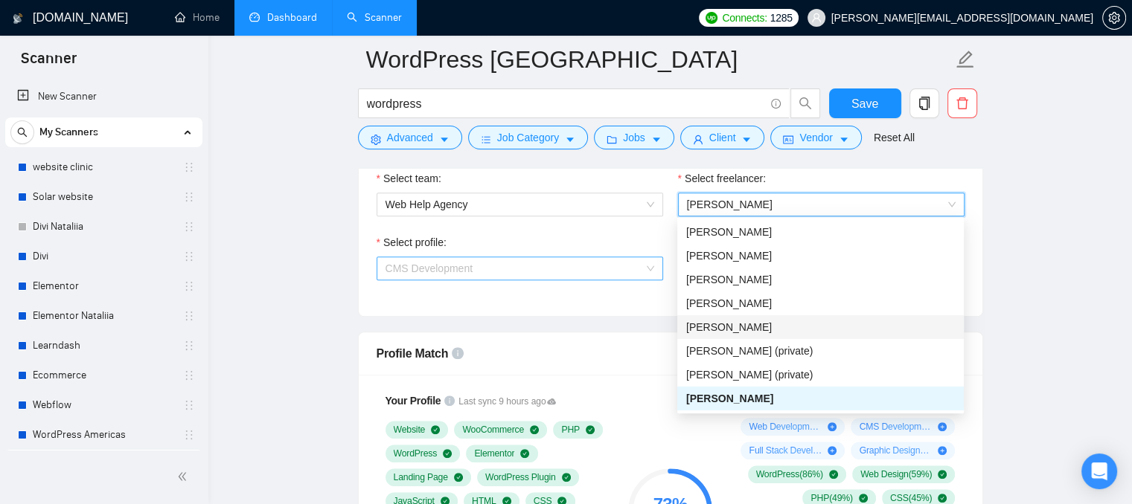
click at [585, 265] on span "CMS Development" at bounding box center [519, 268] width 269 height 22
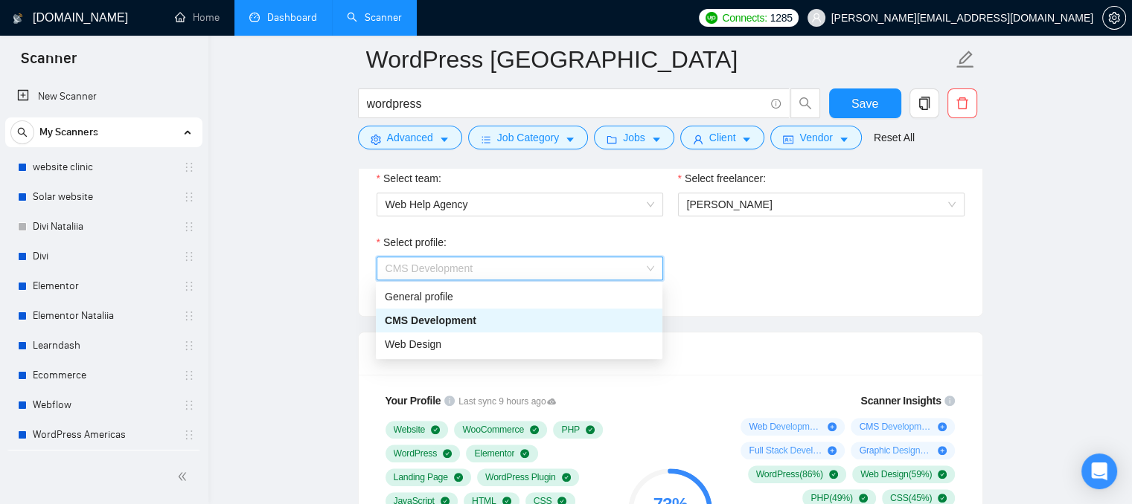
click at [716, 282] on div "Select profile: CMS Development" at bounding box center [670, 266] width 603 height 64
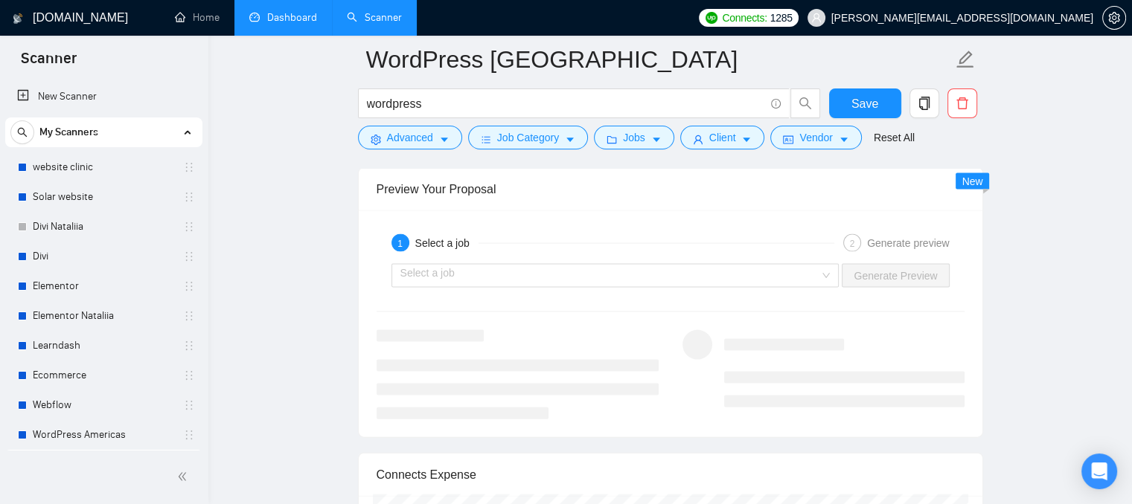
scroll to position [3151, 0]
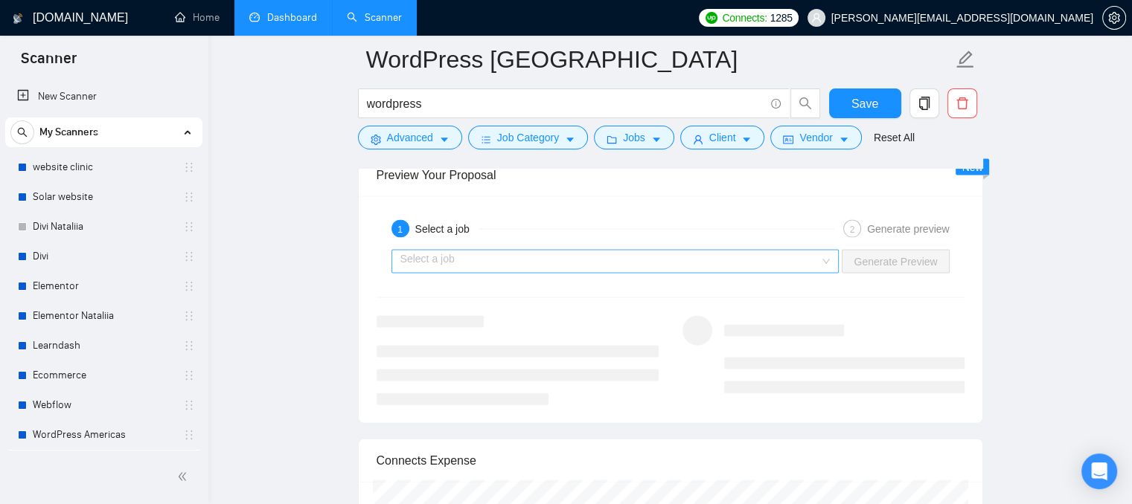
click at [532, 255] on input "search" at bounding box center [610, 262] width 420 height 22
click at [696, 203] on div "1 Select a job 2 Generate preview Select a job Generate Preview" at bounding box center [670, 309] width 623 height 227
click at [815, 251] on input "search" at bounding box center [610, 262] width 420 height 22
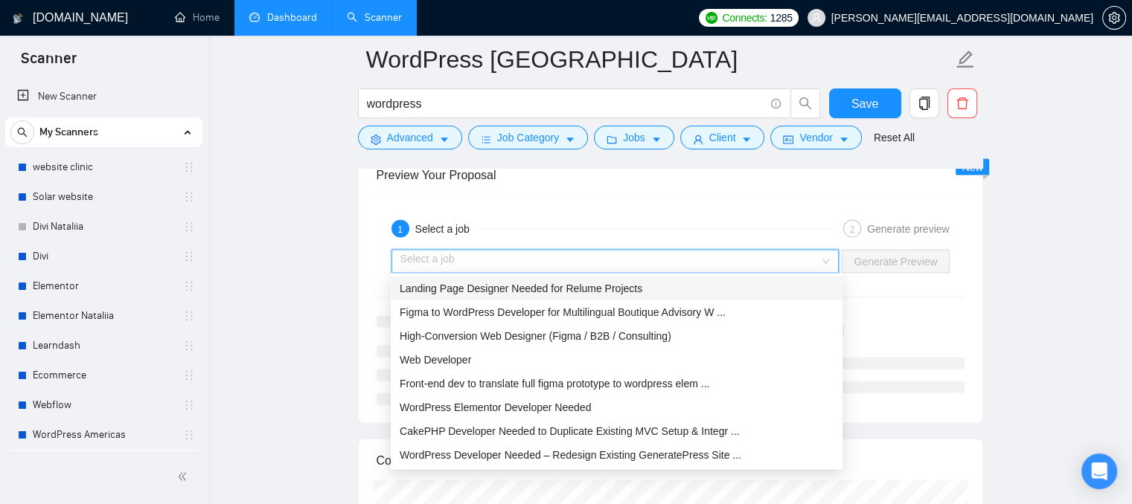
click at [495, 291] on span "Landing Page Designer Needed for Relume Projects" at bounding box center [520, 289] width 243 height 12
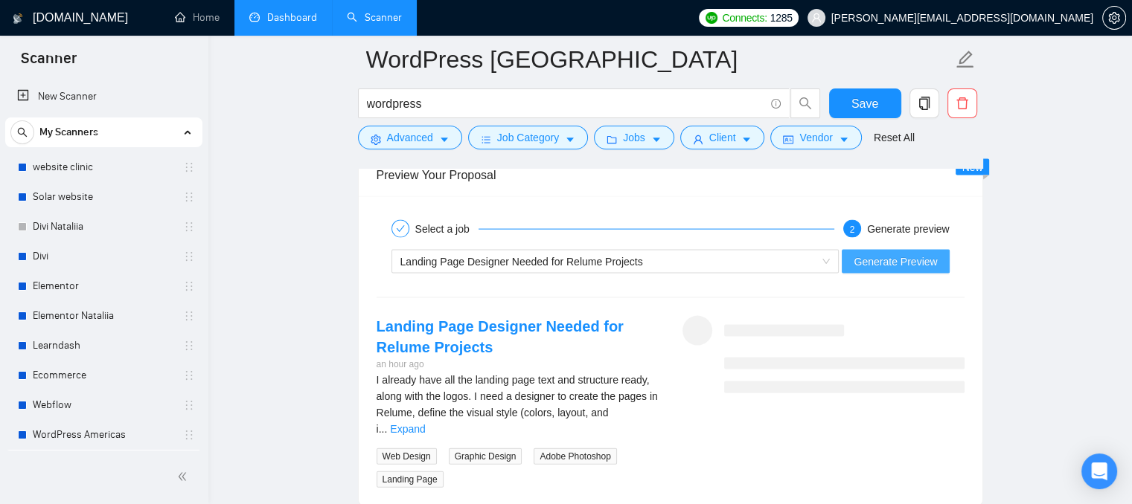
click at [879, 254] on span "Generate Preview" at bounding box center [894, 262] width 83 height 16
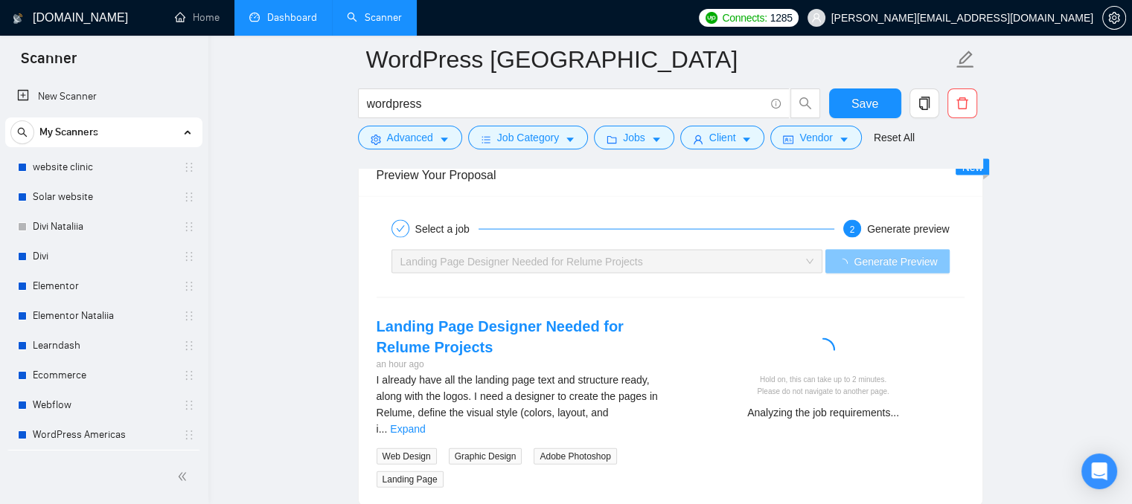
scroll to position [3226, 0]
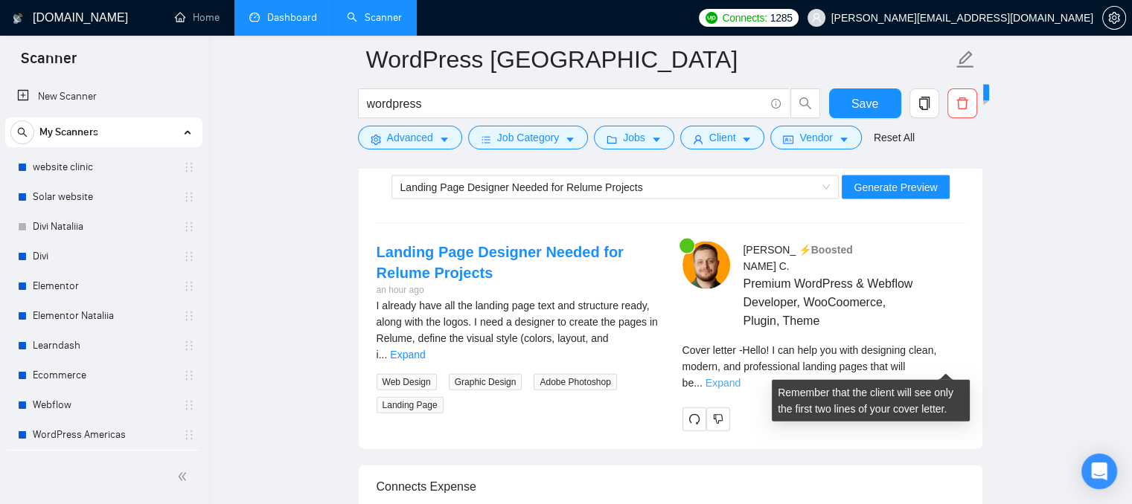
click at [740, 377] on link "Expand" at bounding box center [722, 383] width 35 height 12
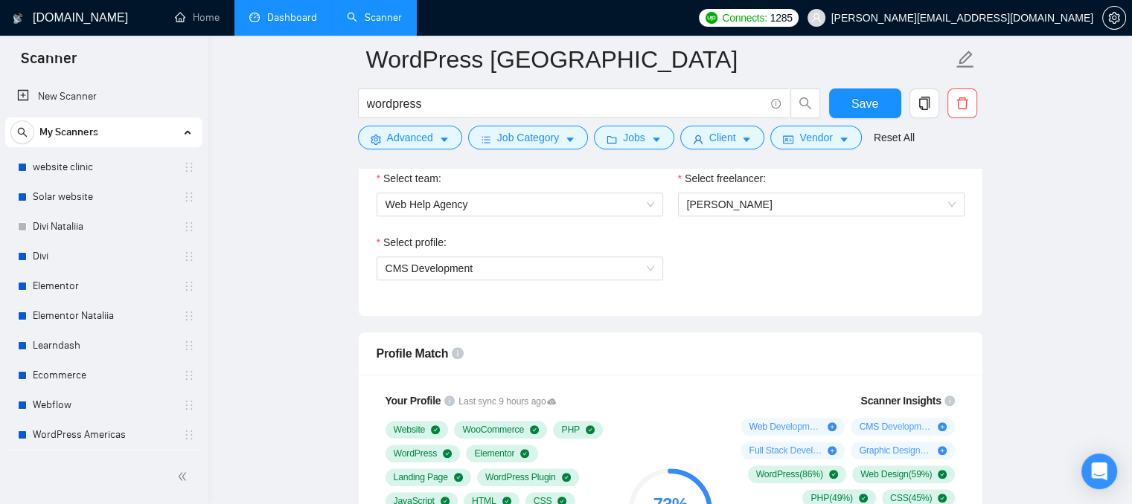
scroll to position [1143, 0]
